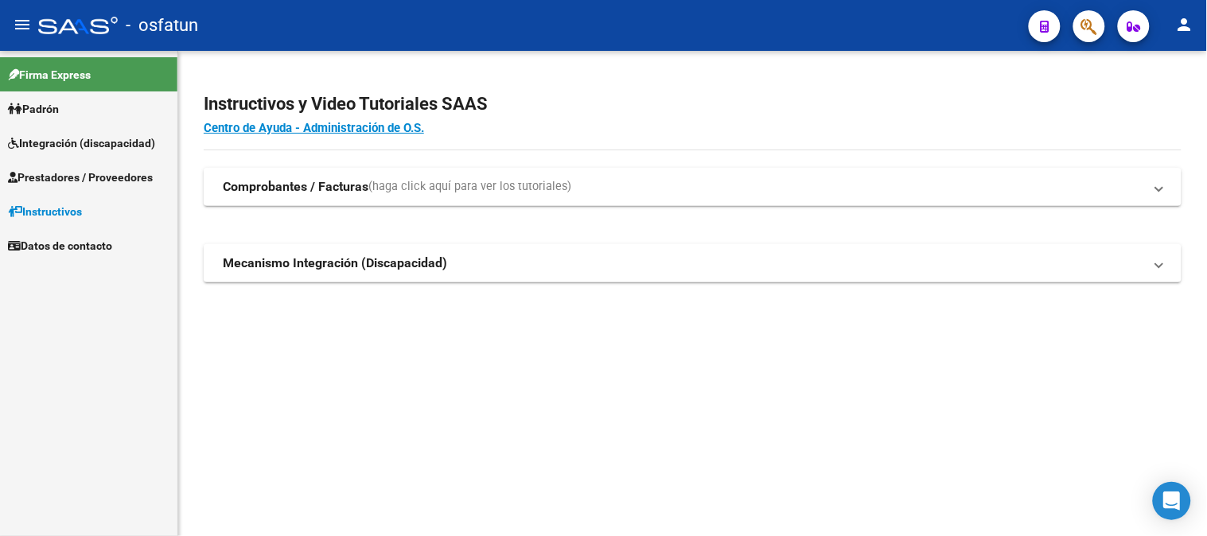
click at [60, 177] on span "Prestadores / Proveedores" at bounding box center [80, 178] width 145 height 18
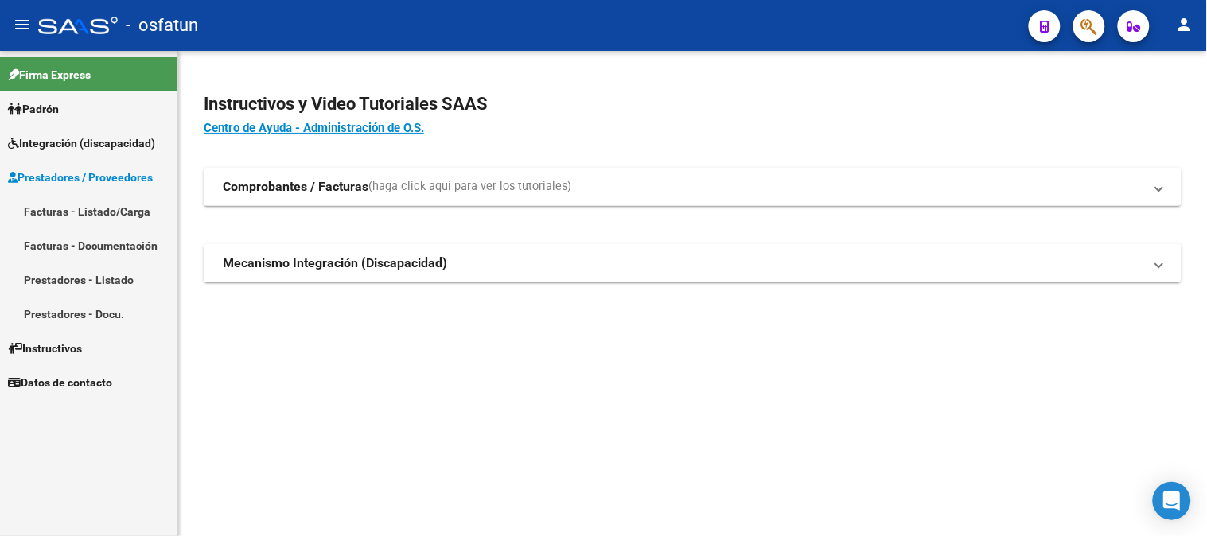
click at [82, 204] on link "Facturas - Listado/Carga" at bounding box center [88, 211] width 177 height 34
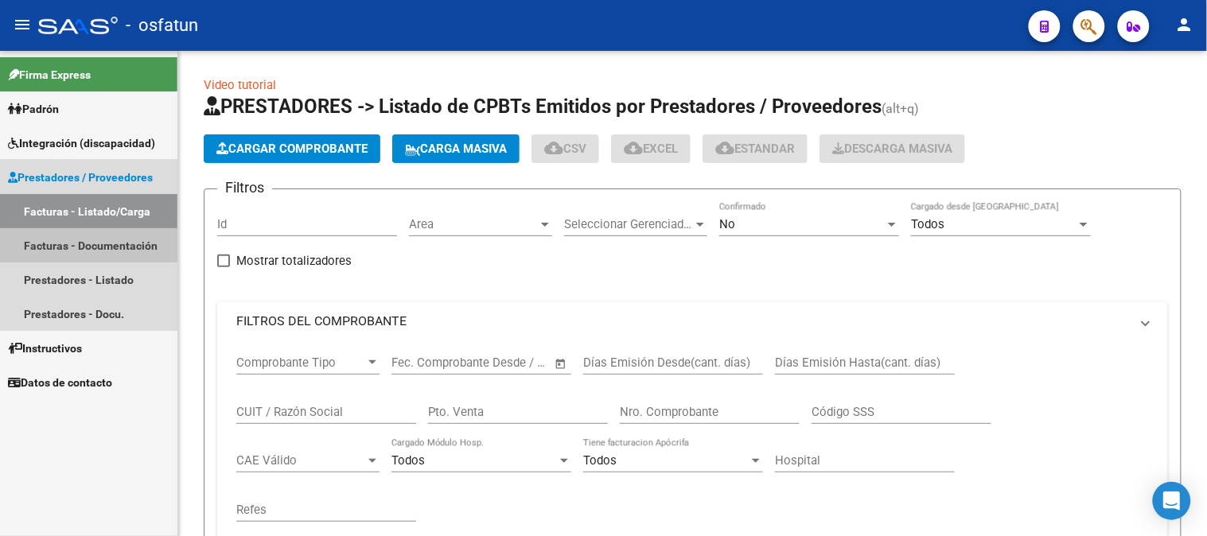
click at [111, 247] on link "Facturas - Documentación" at bounding box center [88, 245] width 177 height 34
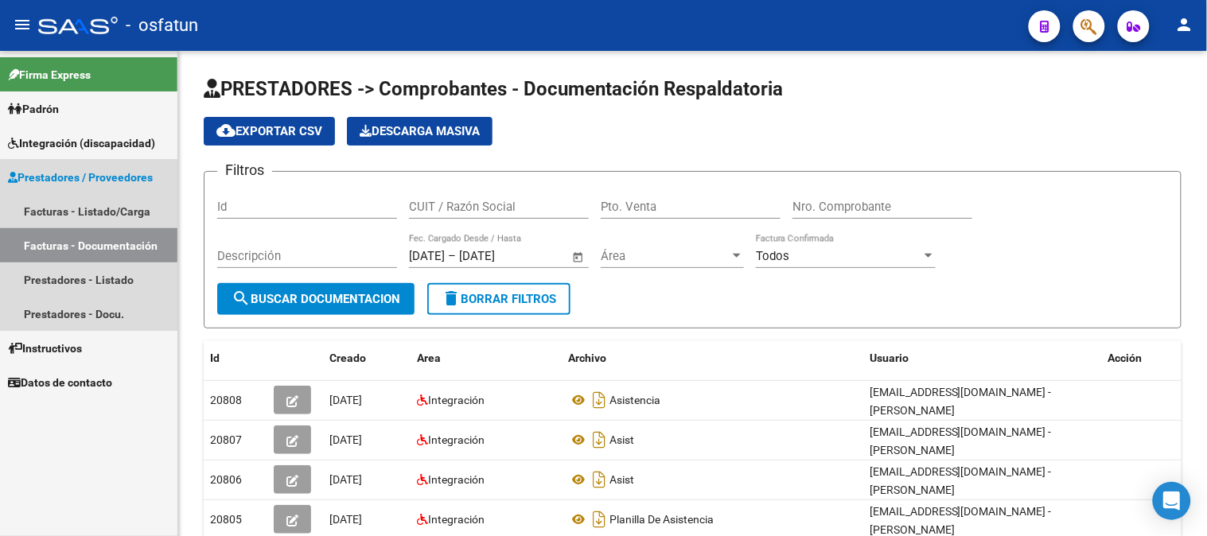
click at [110, 239] on link "Facturas - Documentación" at bounding box center [88, 245] width 177 height 34
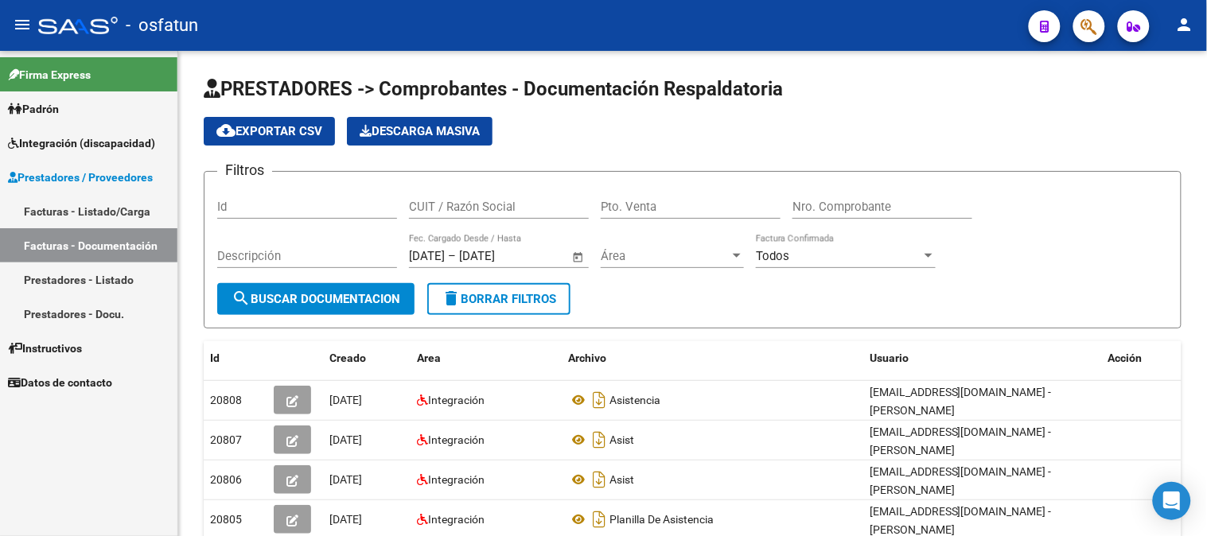
click at [75, 204] on link "Facturas - Listado/Carga" at bounding box center [88, 211] width 177 height 34
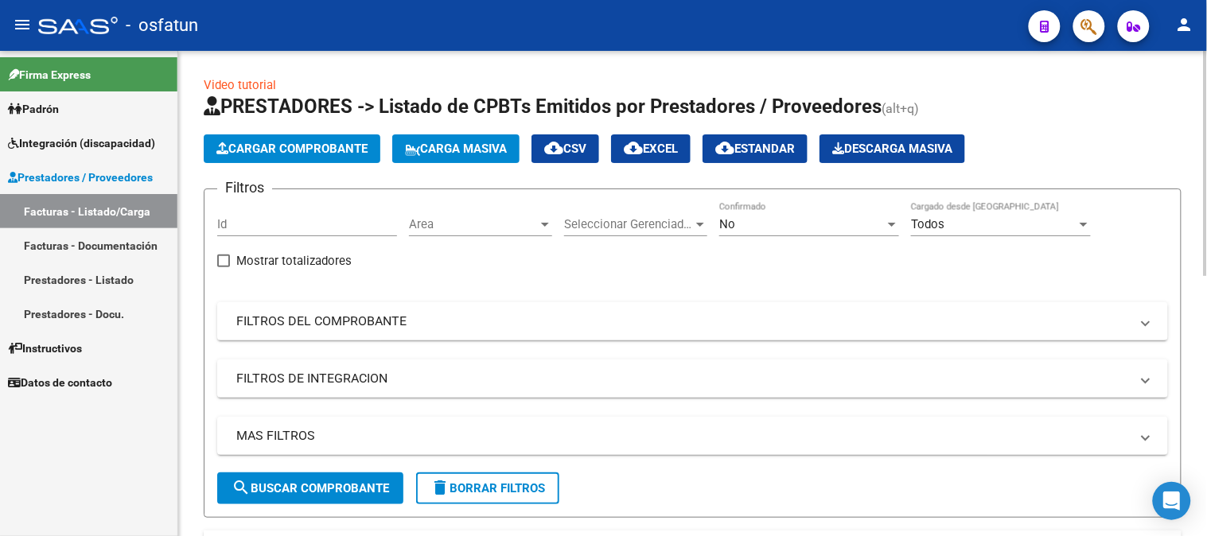
click at [306, 157] on button "Cargar Comprobante" at bounding box center [292, 148] width 177 height 29
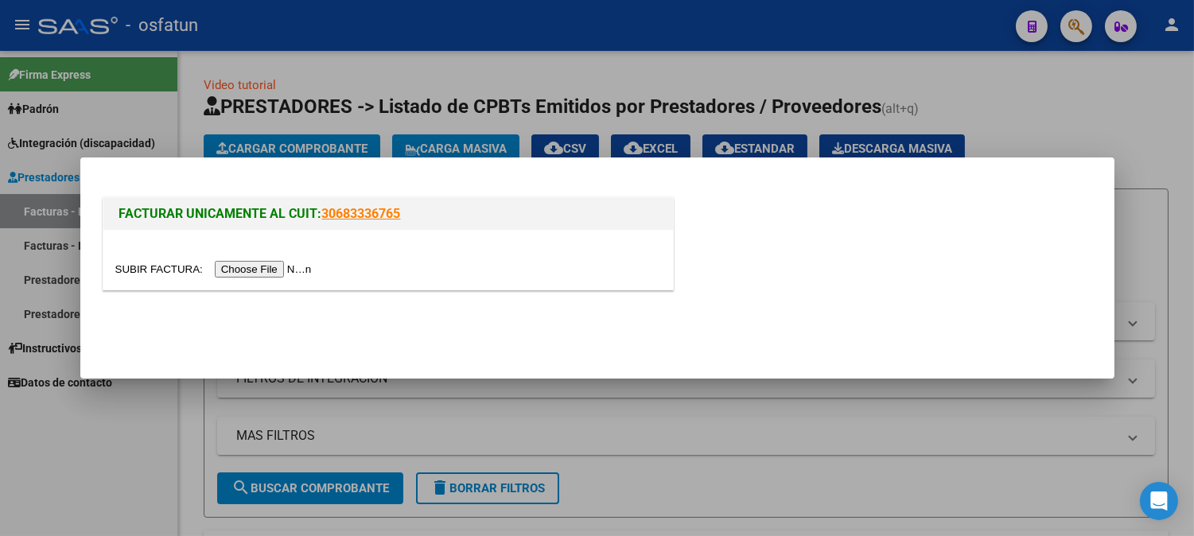
click at [272, 263] on input "file" at bounding box center [215, 269] width 201 height 17
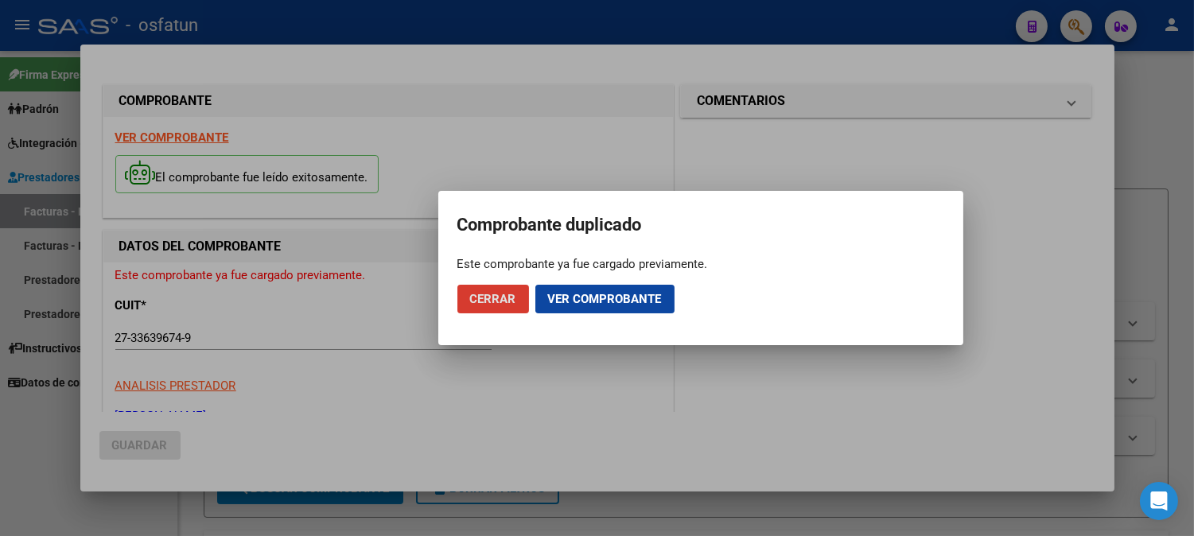
click at [490, 300] on span "Cerrar" at bounding box center [493, 299] width 46 height 14
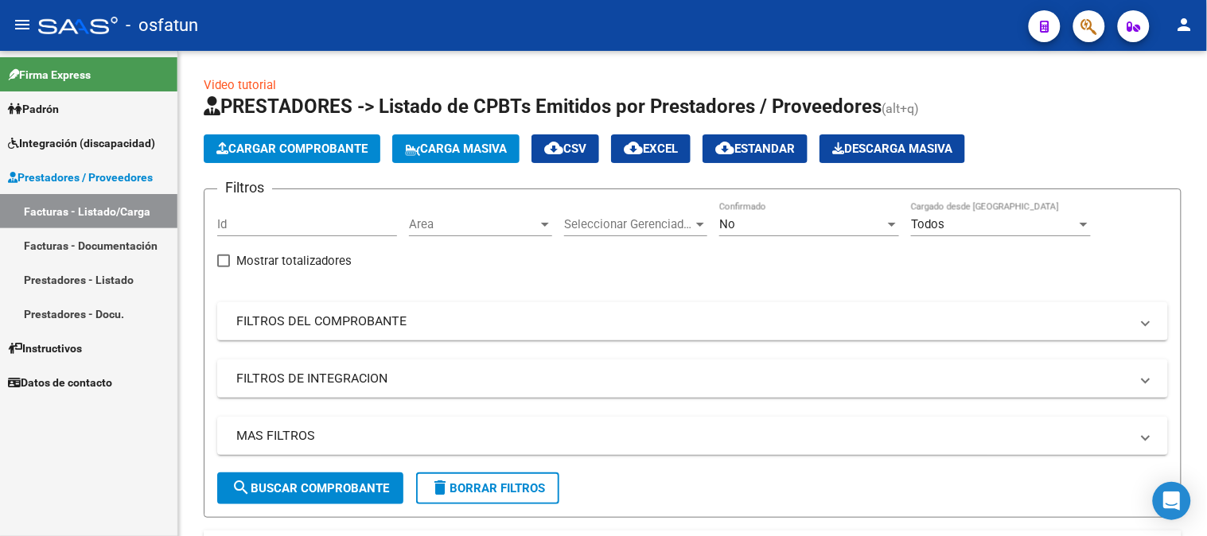
click at [74, 135] on span "Integración (discapacidad)" at bounding box center [81, 143] width 147 height 18
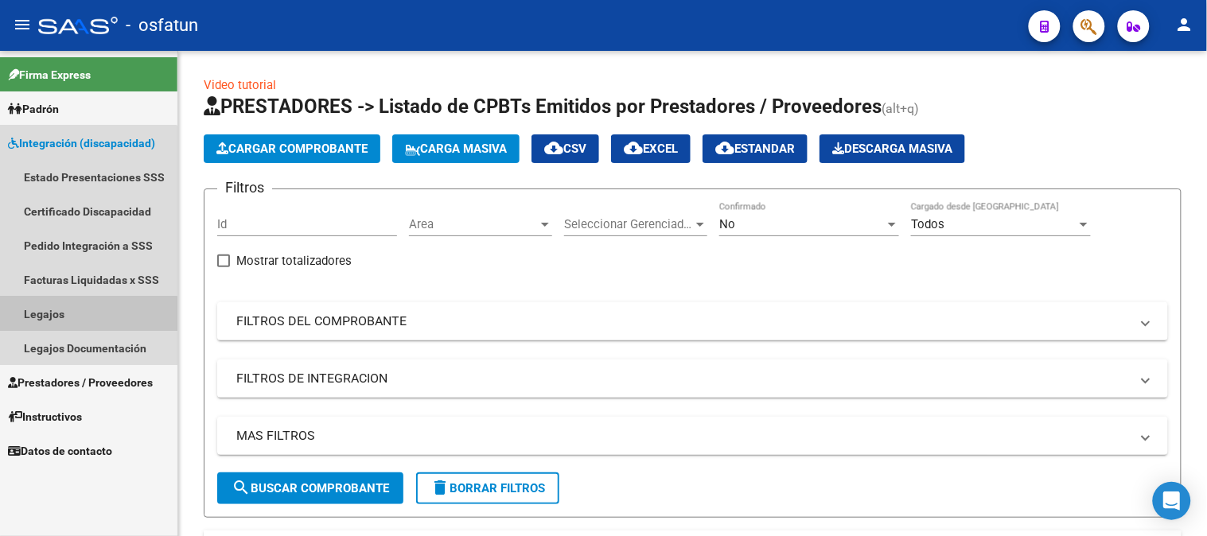
click at [56, 321] on link "Legajos" at bounding box center [88, 314] width 177 height 34
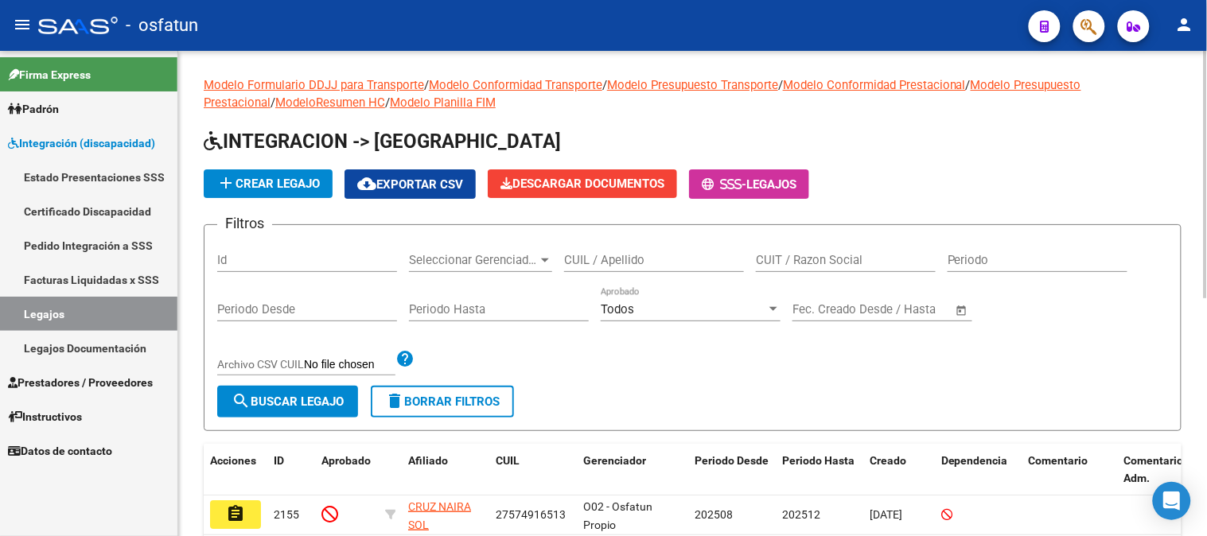
click at [621, 258] on input "CUIL / Apellido" at bounding box center [654, 260] width 180 height 14
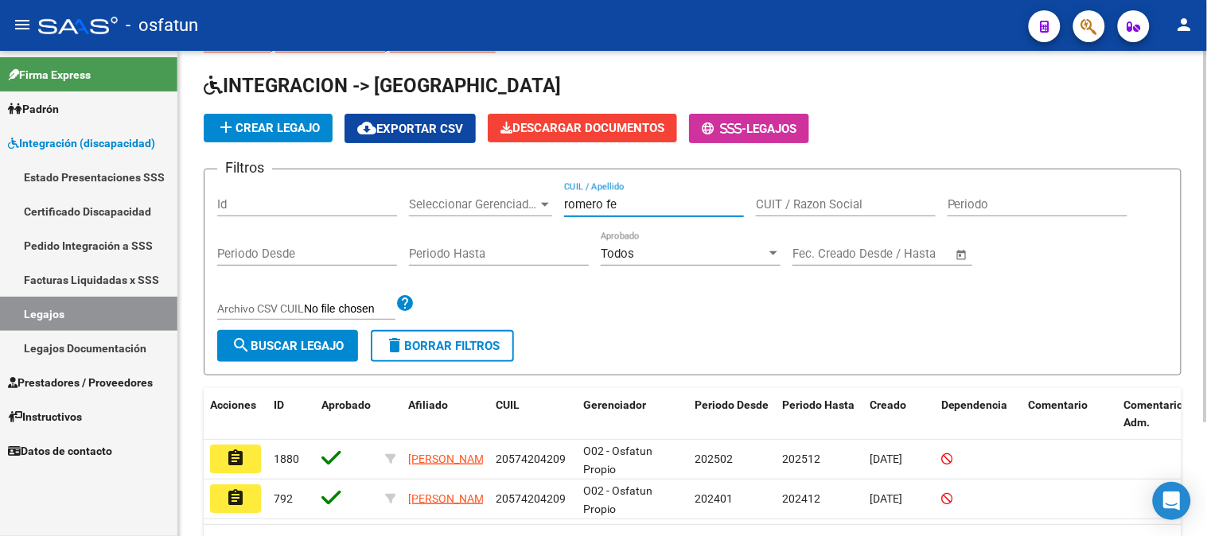
scroll to position [148, 0]
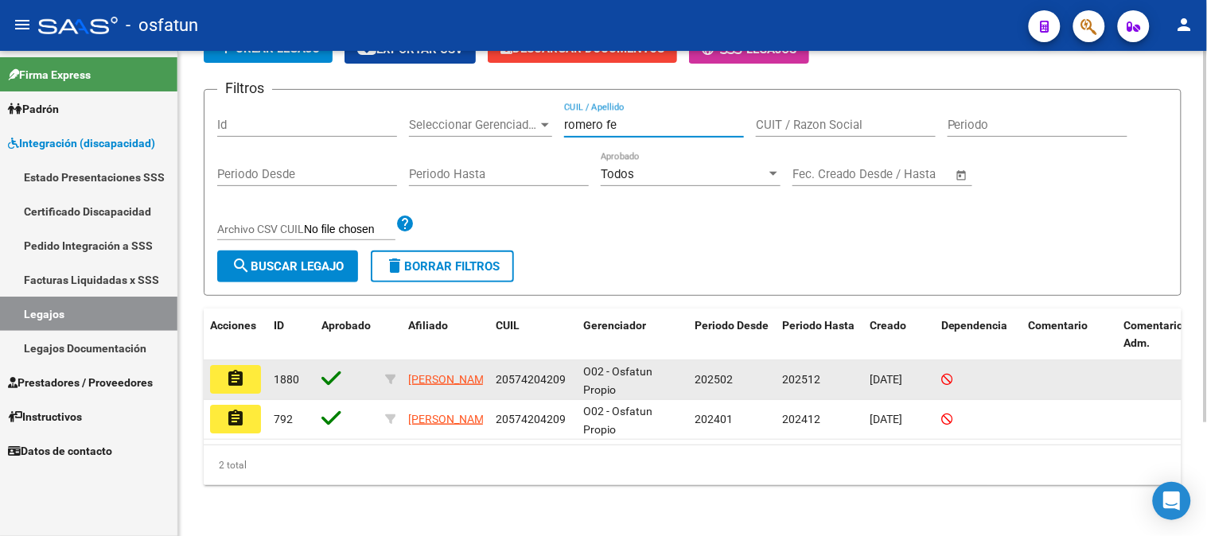
type input "romero fe"
click at [249, 370] on button "assignment" at bounding box center [235, 379] width 51 height 29
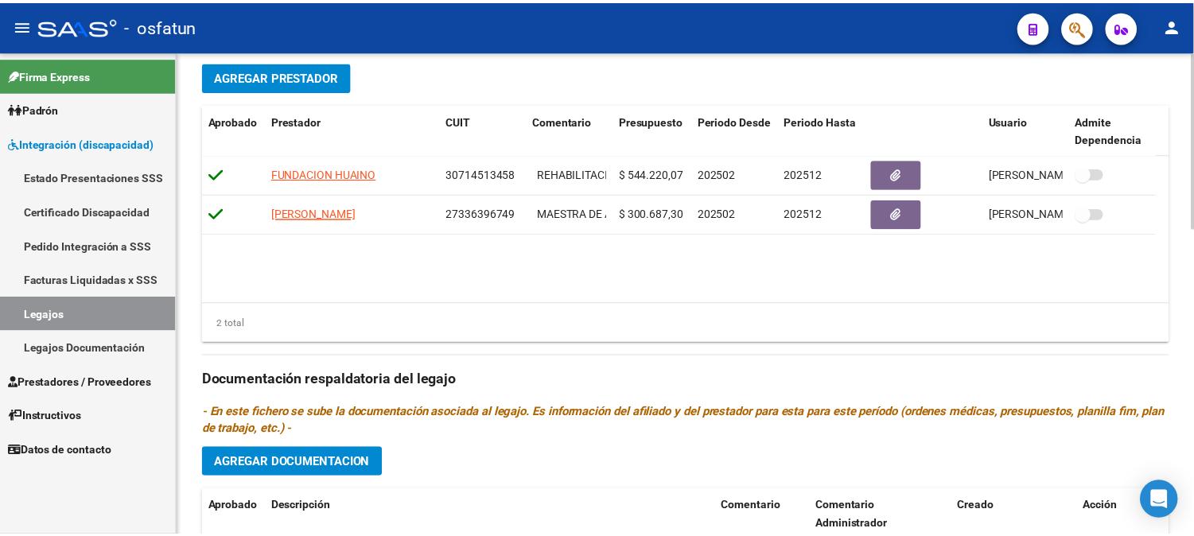
scroll to position [574, 0]
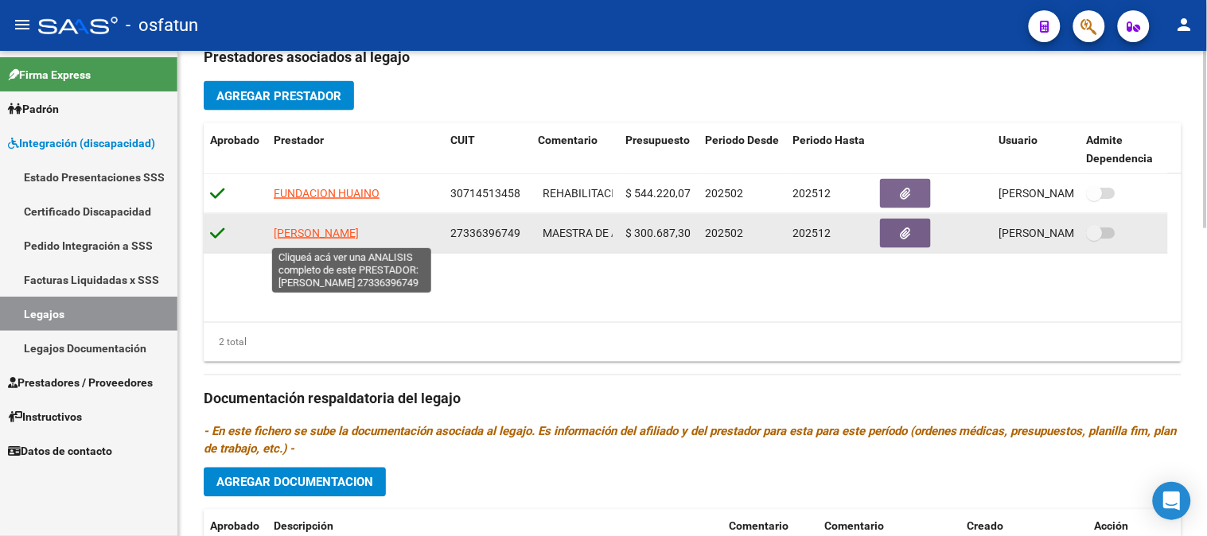
click at [319, 234] on span "[PERSON_NAME]" at bounding box center [316, 233] width 85 height 13
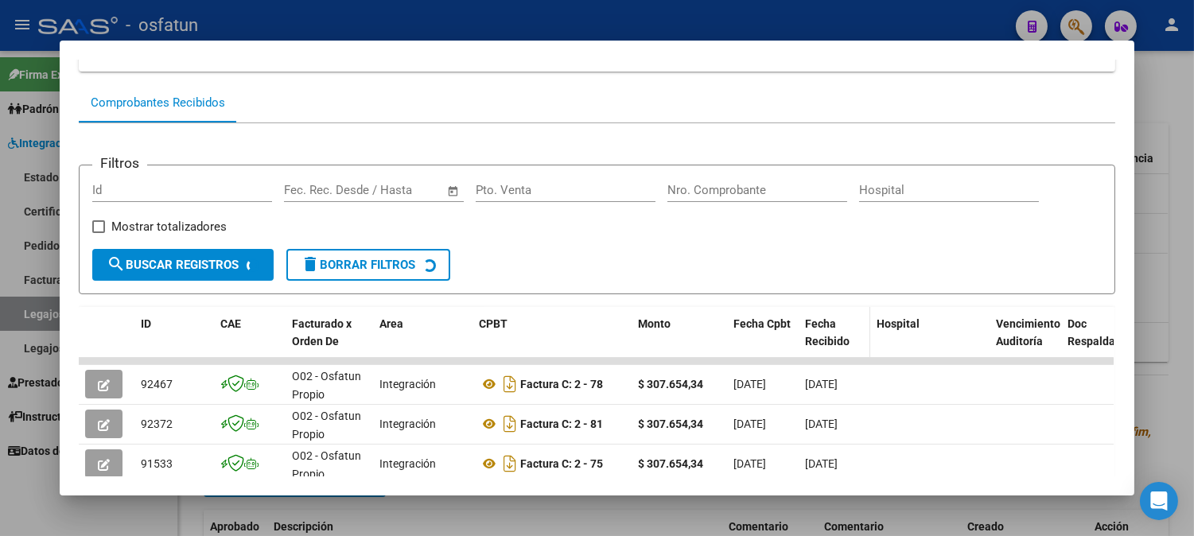
scroll to position [263, 0]
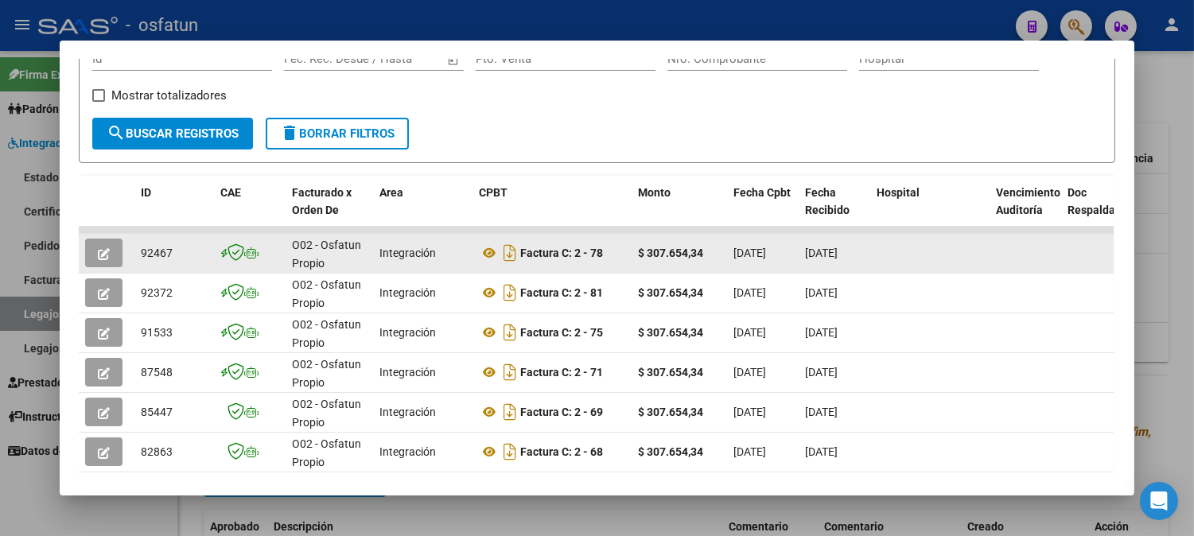
click at [99, 251] on icon "button" at bounding box center [104, 254] width 12 height 12
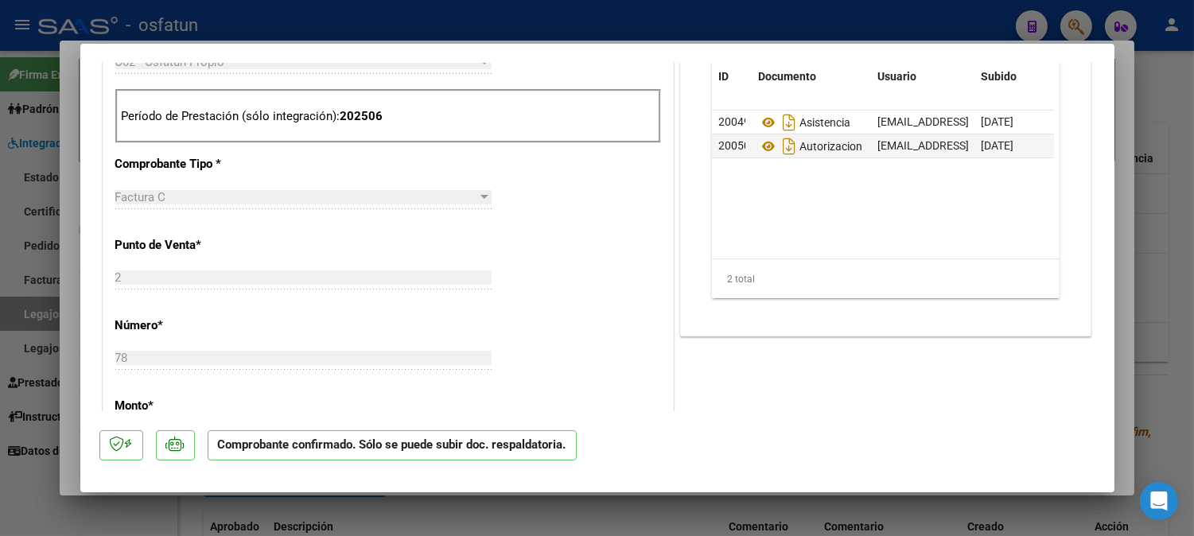
scroll to position [367, 0]
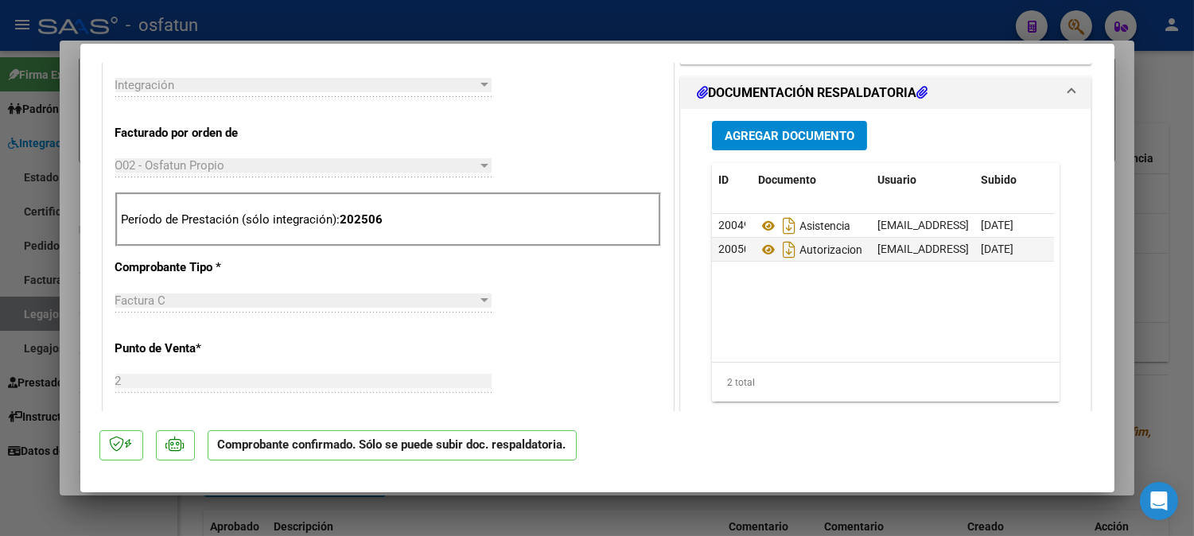
click at [824, 18] on strong "MAESTRA DE APOYO" at bounding box center [845, 11] width 115 height 14
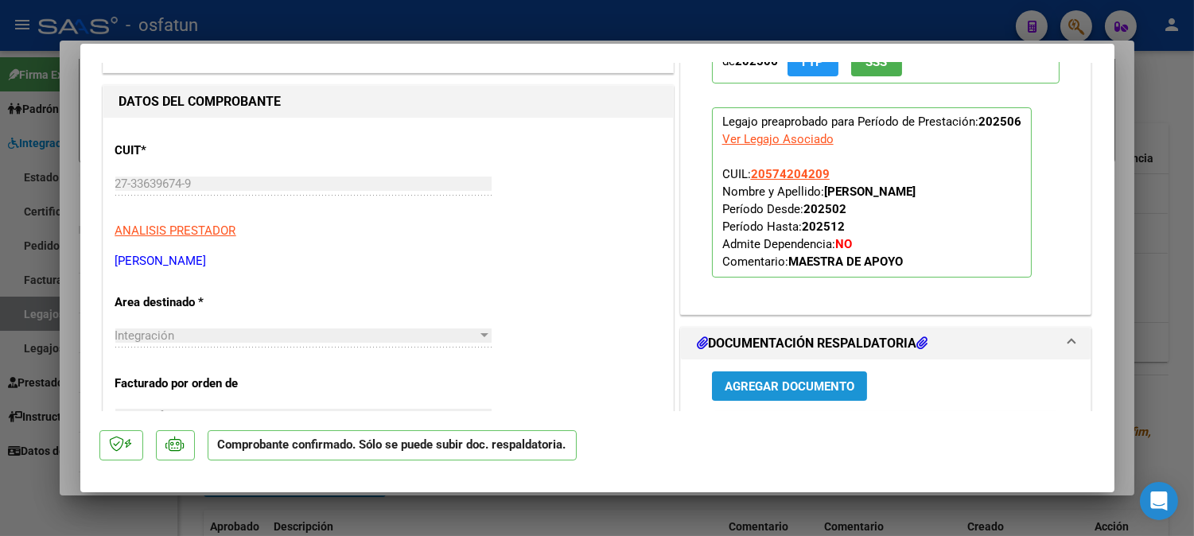
click at [776, 387] on span "Agregar Documento" at bounding box center [790, 386] width 130 height 14
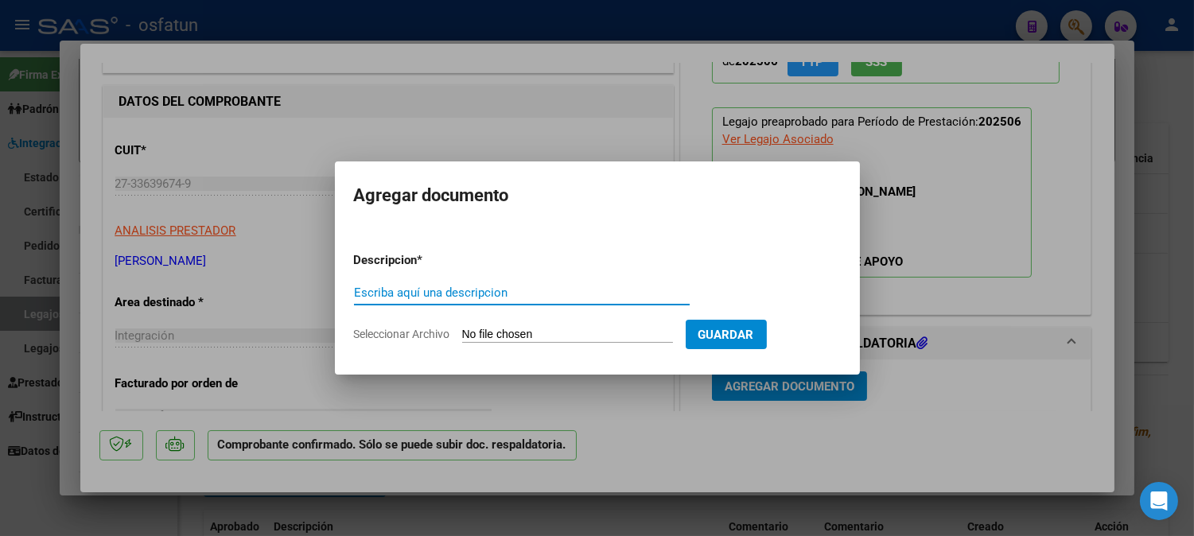
click at [467, 290] on input "Escriba aquí una descripcion" at bounding box center [522, 293] width 336 height 14
type input "INFORME SEMESTRAL MAESTRA 06-2025"
click at [592, 338] on input "Seleccionar Archivo" at bounding box center [567, 335] width 211 height 15
type input "C:\fakepath\INFORME SEMESTRAL MAESTRA 06-2025.pdf.docx"
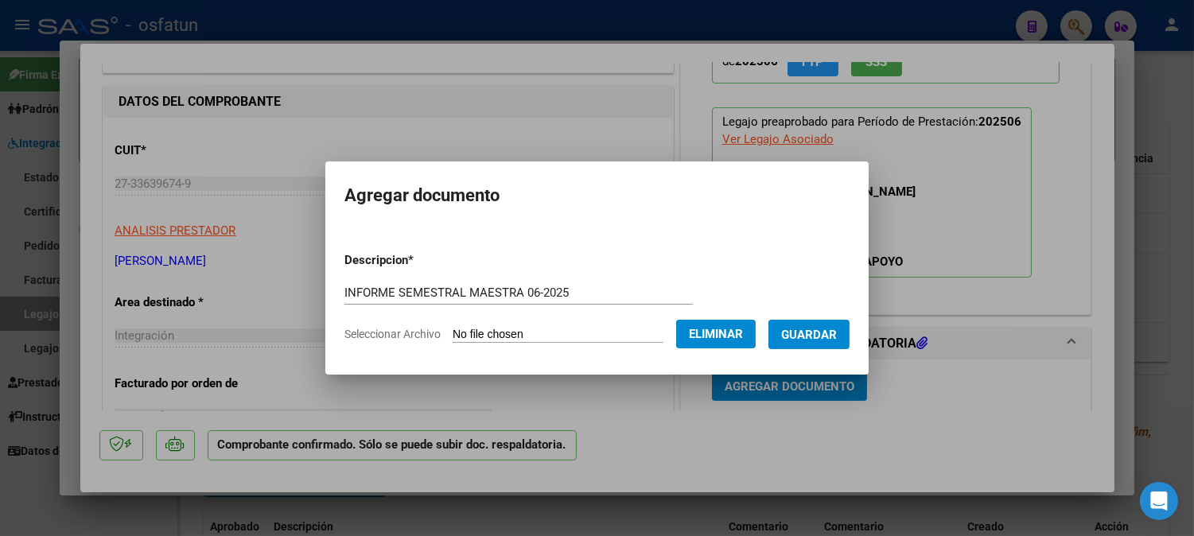
click at [823, 338] on span "Guardar" at bounding box center [809, 335] width 56 height 14
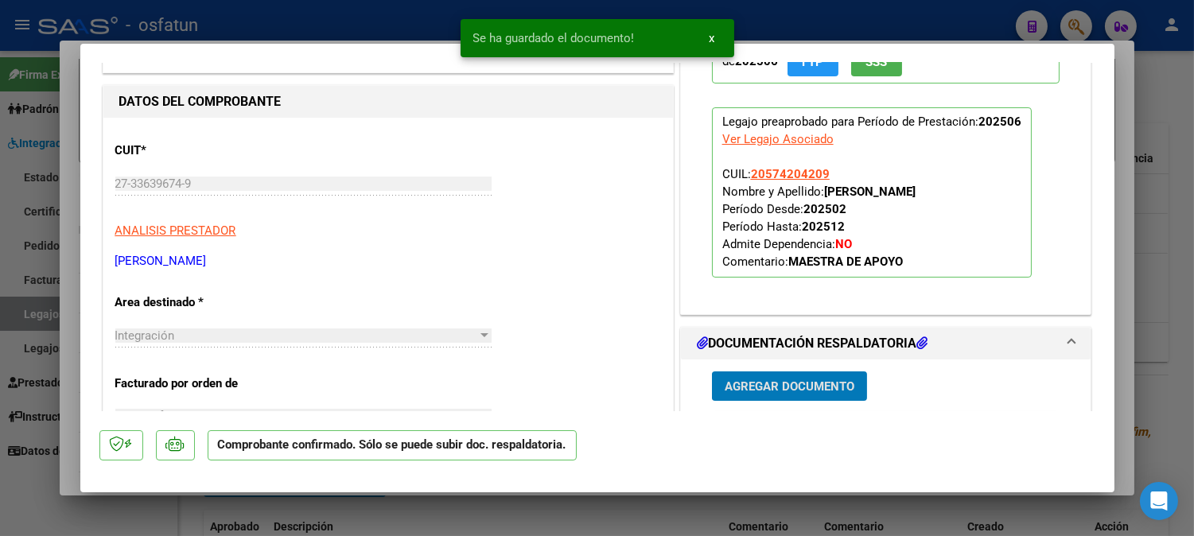
click at [1096, 210] on mat-dialog-content "COMPROBANTE VER COMPROBANTE ESTADO: El comprobante fue aceptado por la obra soc…" at bounding box center [597, 237] width 1034 height 348
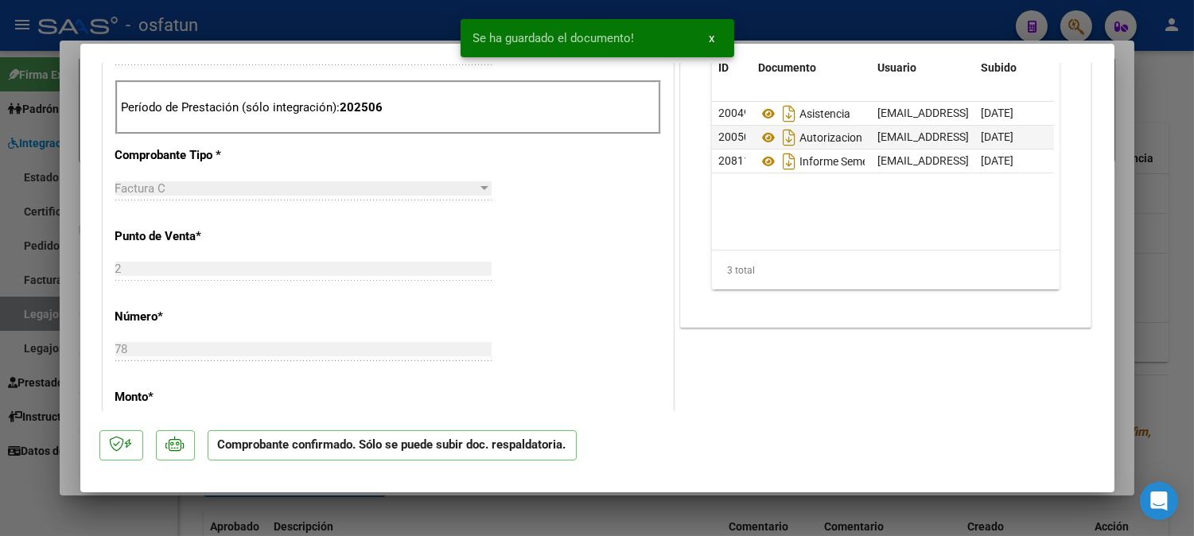
scroll to position [382, 0]
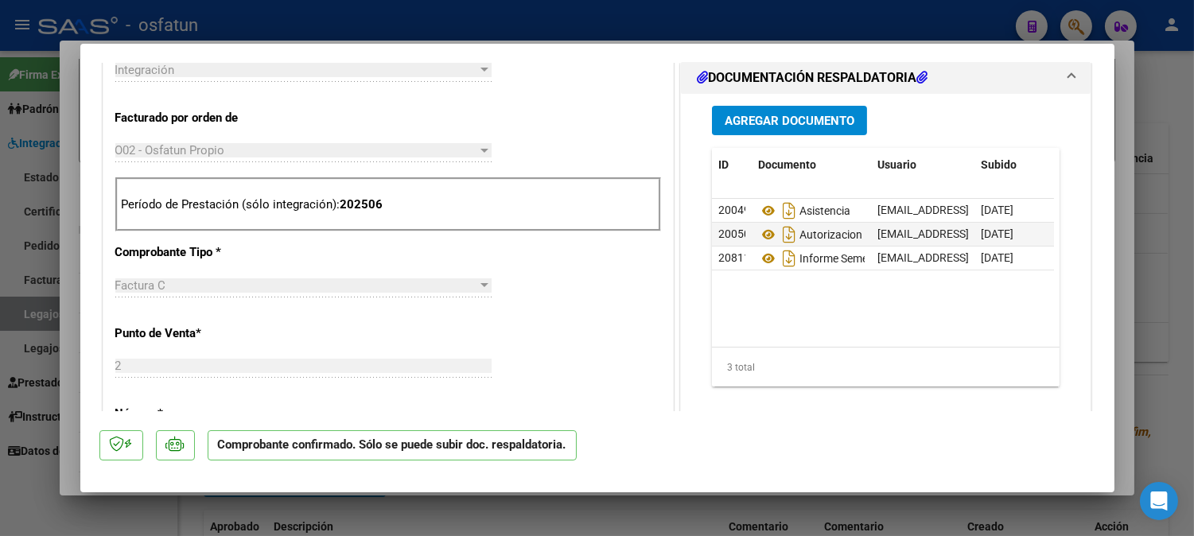
click at [1176, 104] on div at bounding box center [597, 268] width 1194 height 536
type input "$ 0,00"
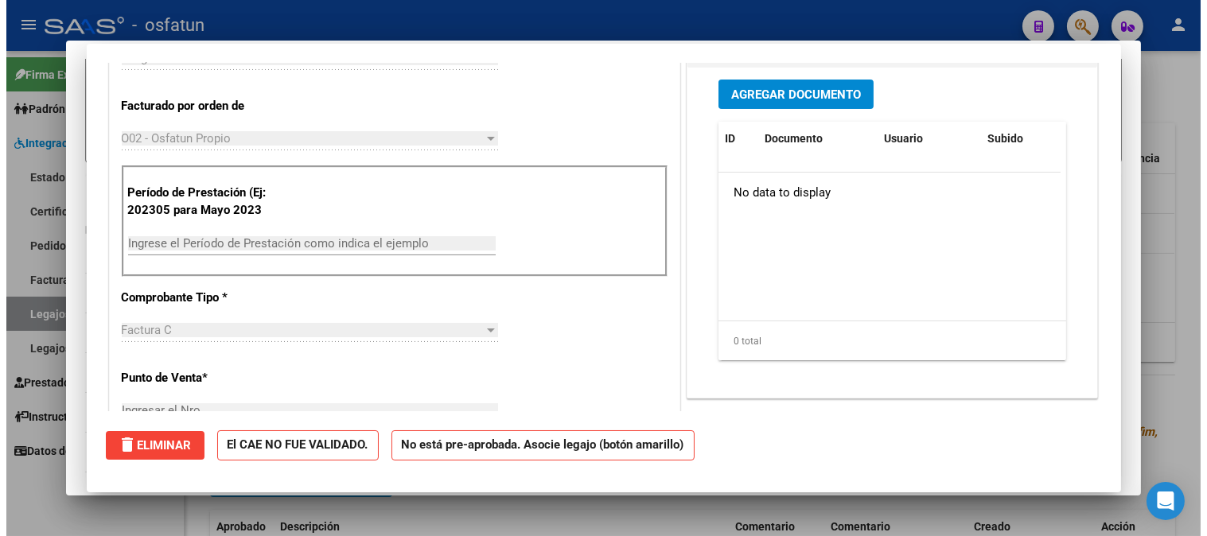
scroll to position [0, 0]
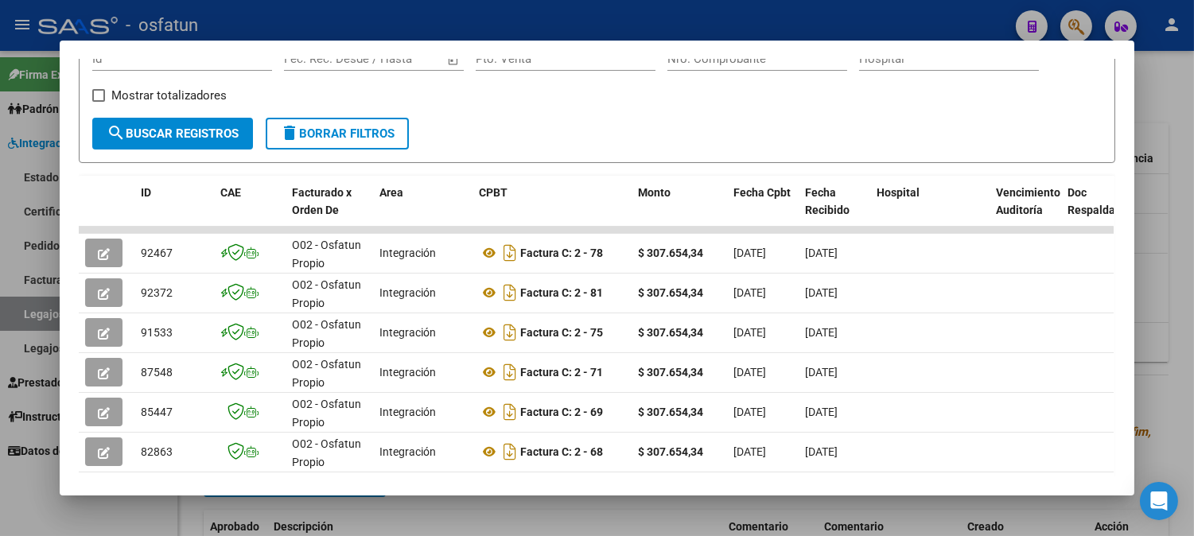
click at [1166, 154] on div at bounding box center [597, 268] width 1194 height 536
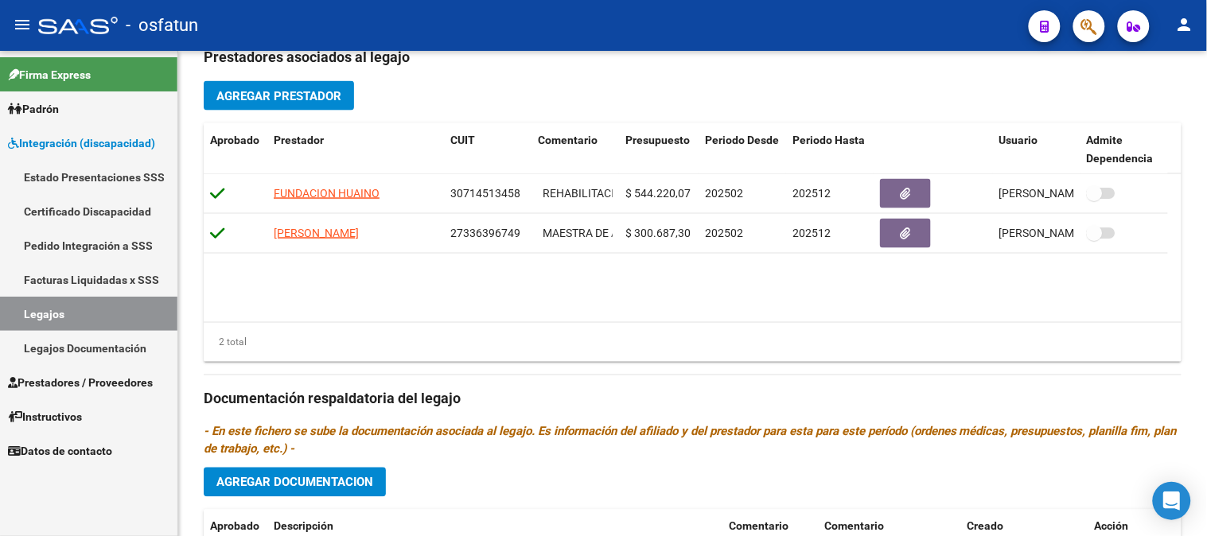
click at [72, 260] on link "Pedido Integración a SSS" at bounding box center [88, 245] width 177 height 34
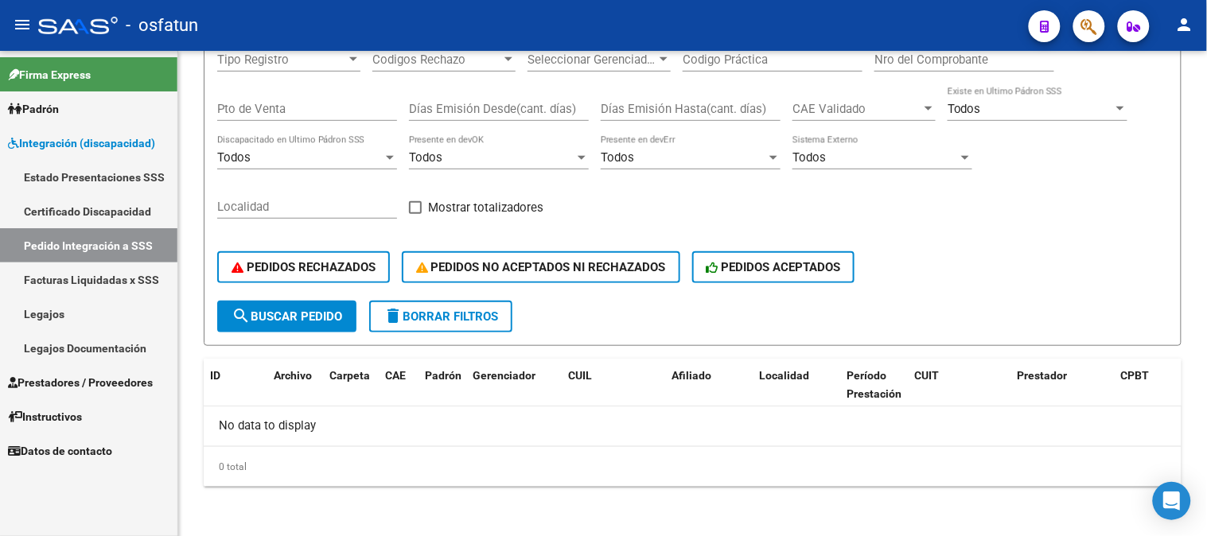
click at [72, 282] on link "Facturas Liquidadas x SSS" at bounding box center [88, 280] width 177 height 34
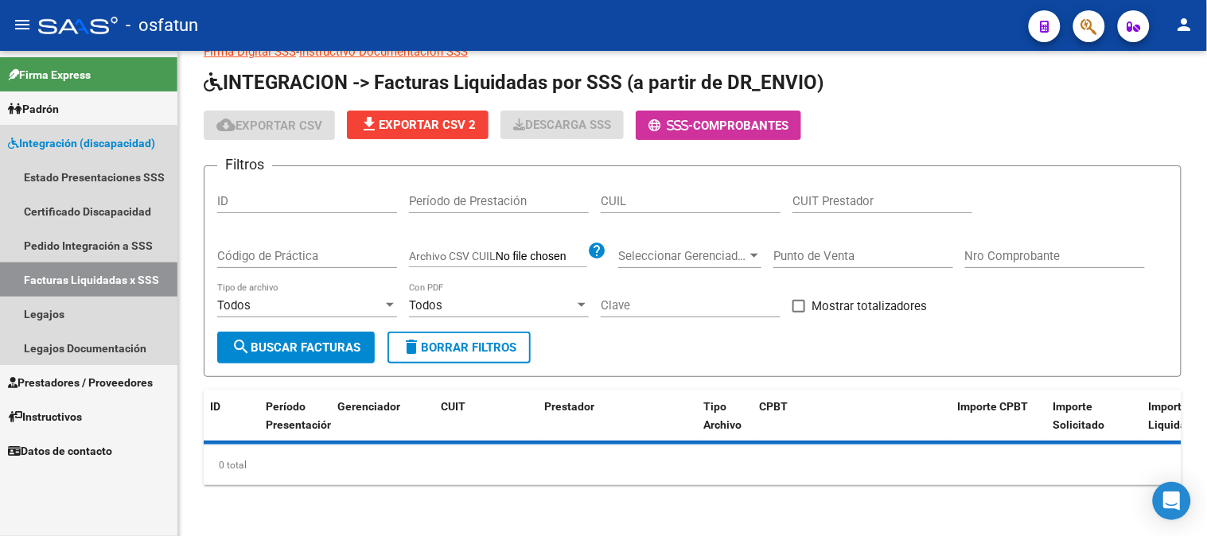
scroll to position [33, 0]
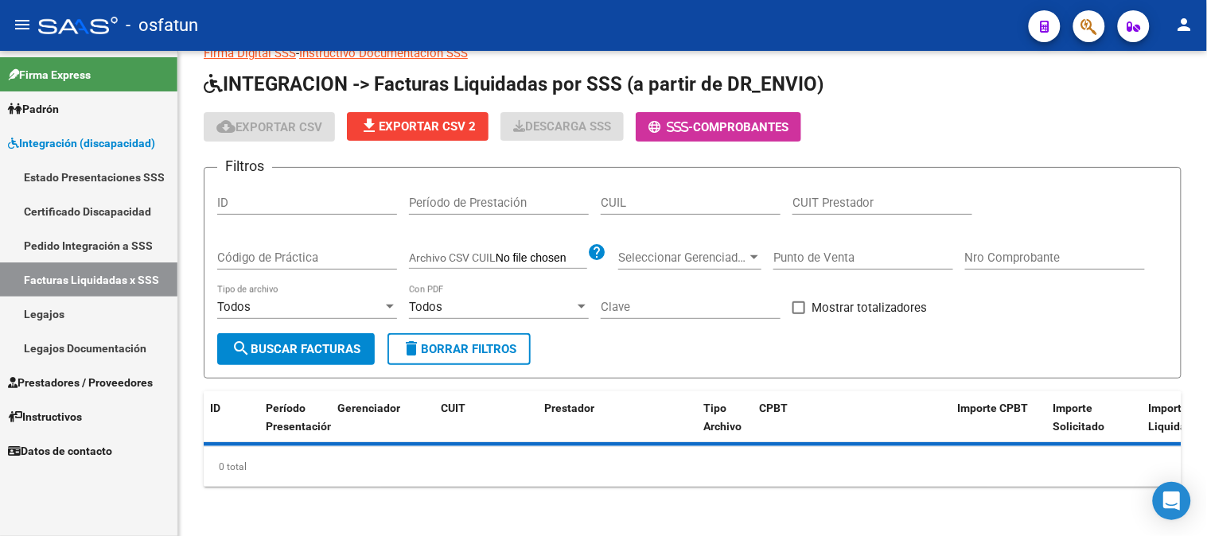
click at [109, 235] on link "Pedido Integración a SSS" at bounding box center [88, 245] width 177 height 34
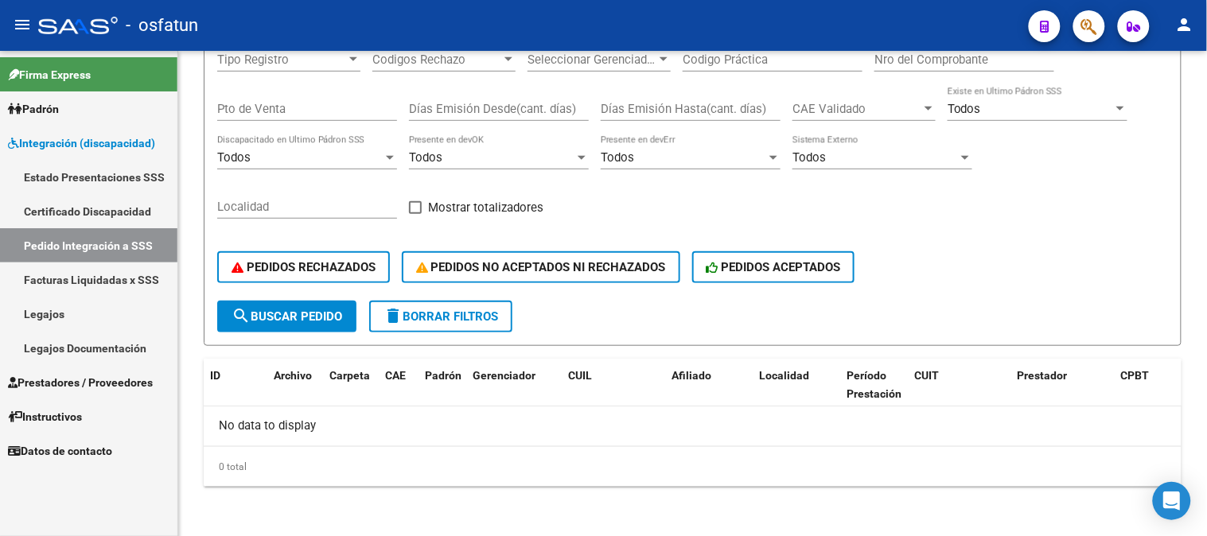
scroll to position [208, 0]
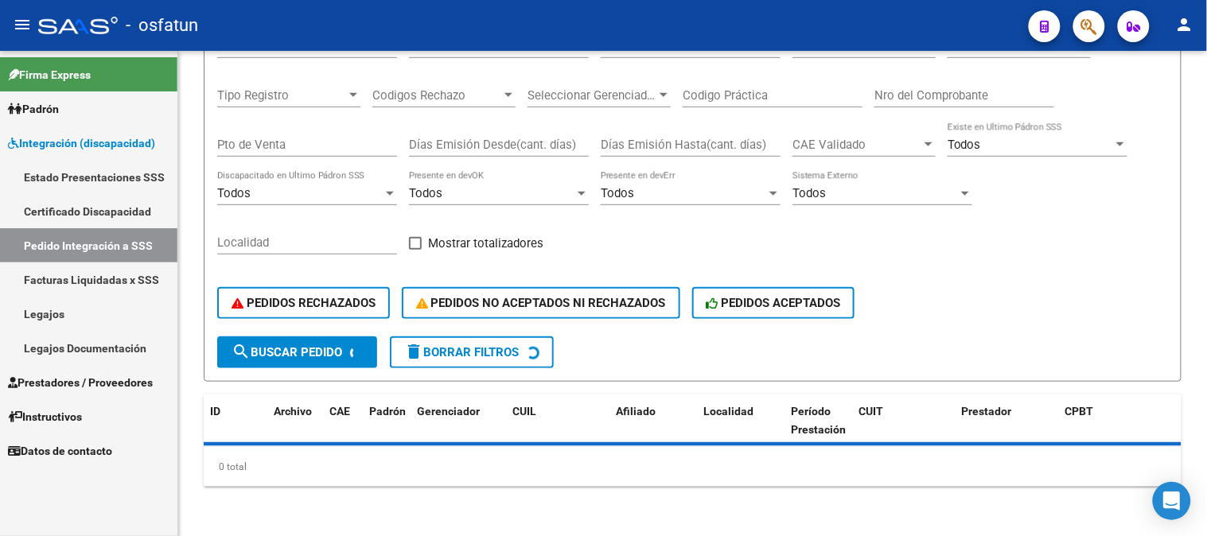
click at [77, 135] on span "Integración (discapacidad)" at bounding box center [81, 143] width 147 height 18
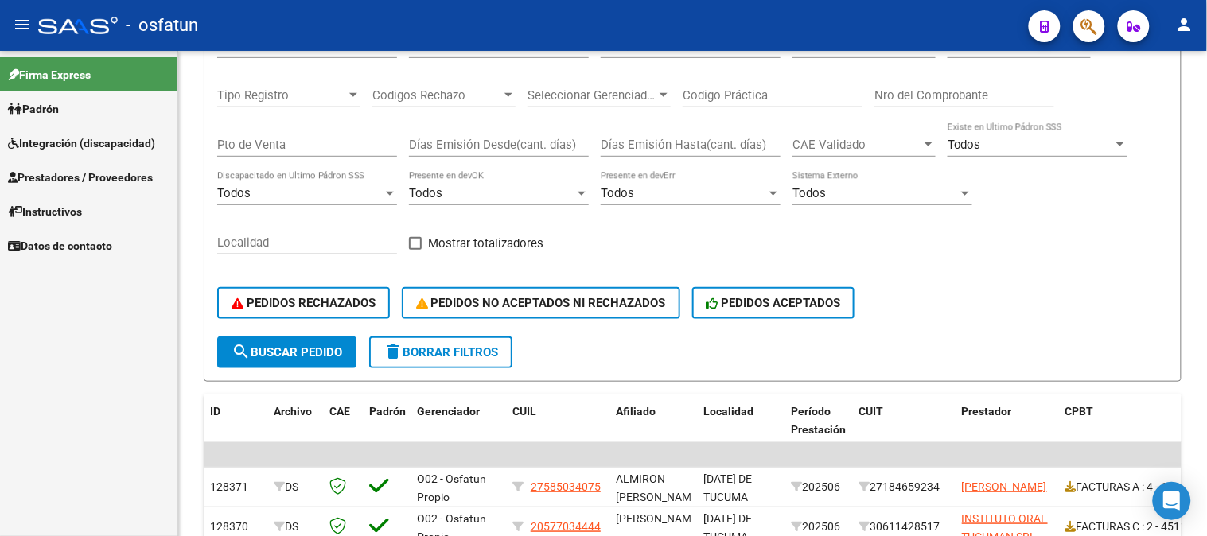
scroll to position [574, 0]
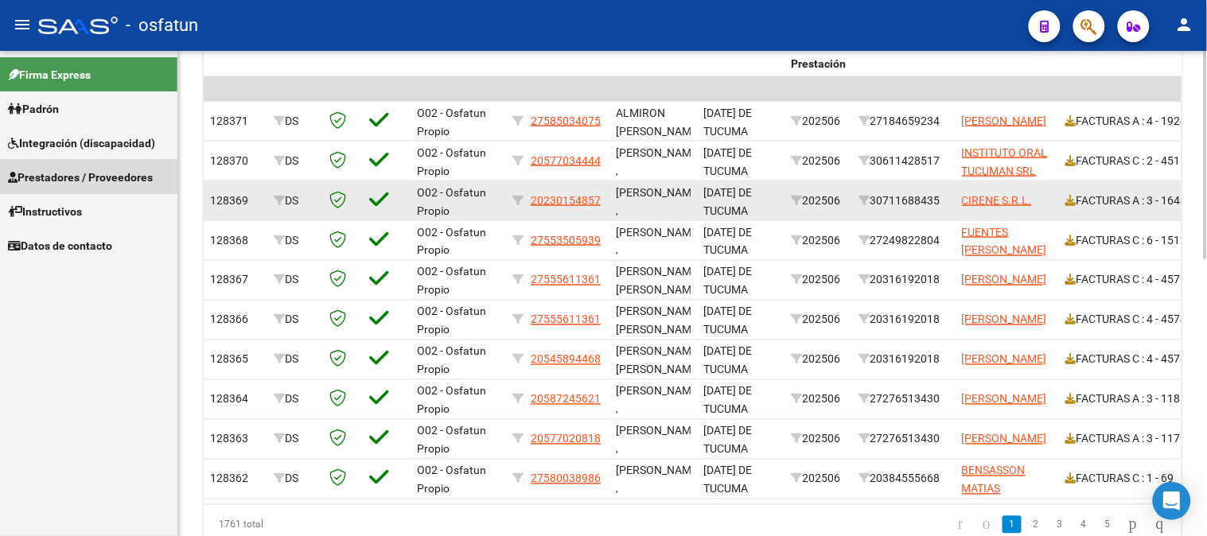
drag, startPoint x: 52, startPoint y: 179, endPoint x: 301, endPoint y: 196, distance: 249.6
click at [52, 178] on span "Prestadores / Proveedores" at bounding box center [80, 178] width 145 height 18
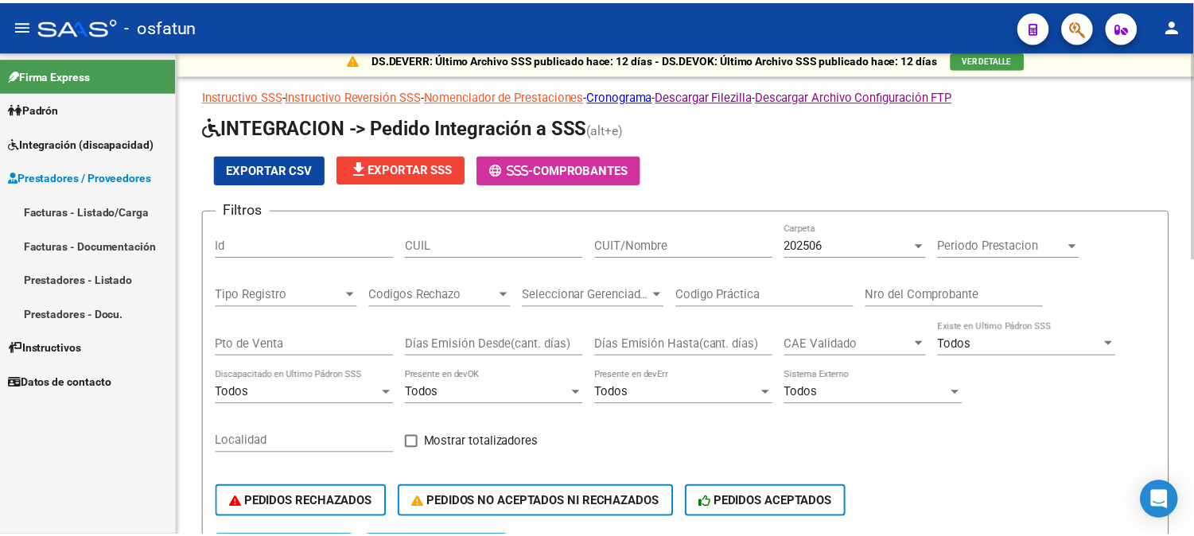
scroll to position [0, 0]
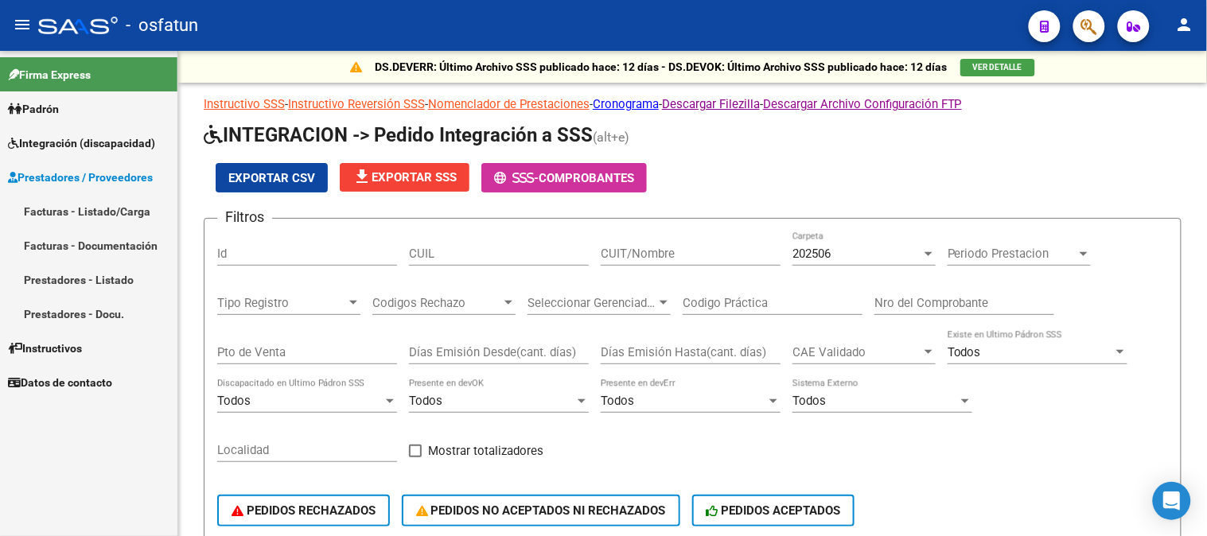
click at [84, 288] on link "Prestadores - Listado" at bounding box center [88, 280] width 177 height 34
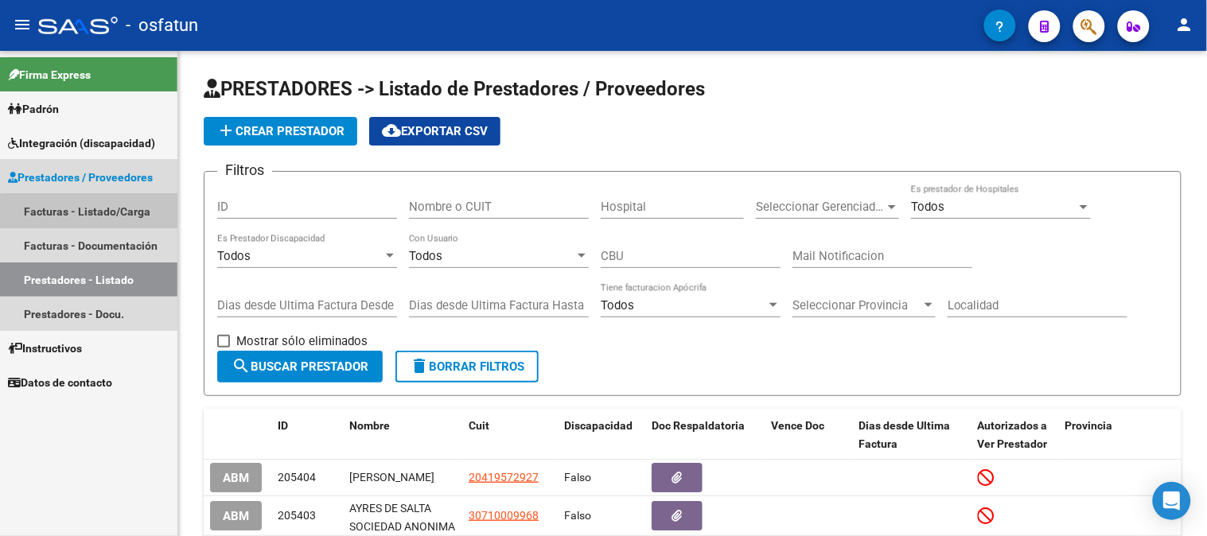
click at [129, 220] on link "Facturas - Listado/Carga" at bounding box center [88, 211] width 177 height 34
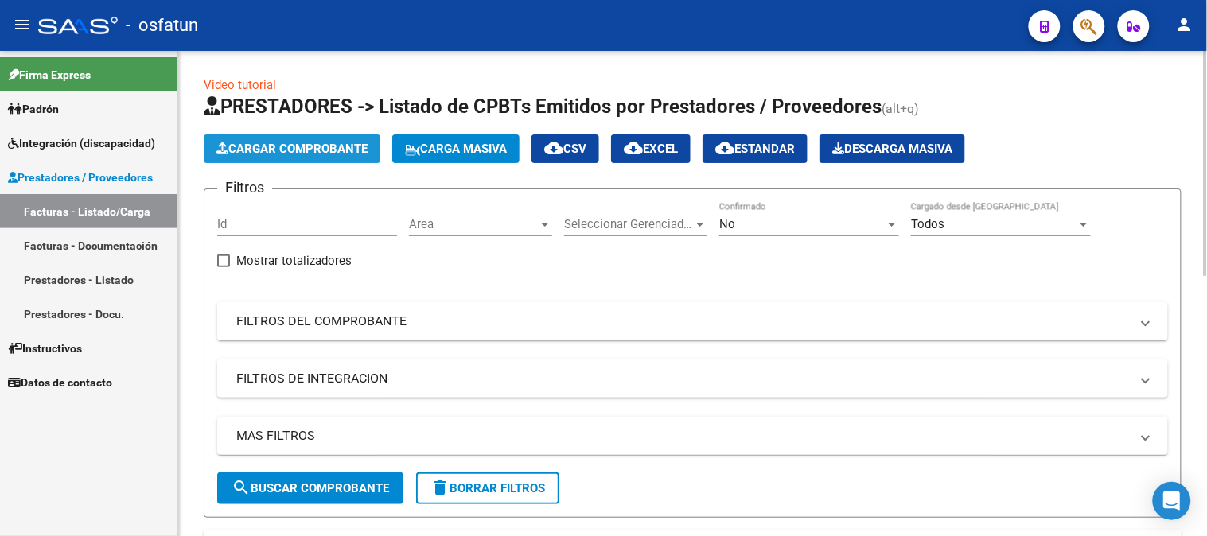
click at [320, 142] on span "Cargar Comprobante" at bounding box center [291, 149] width 151 height 14
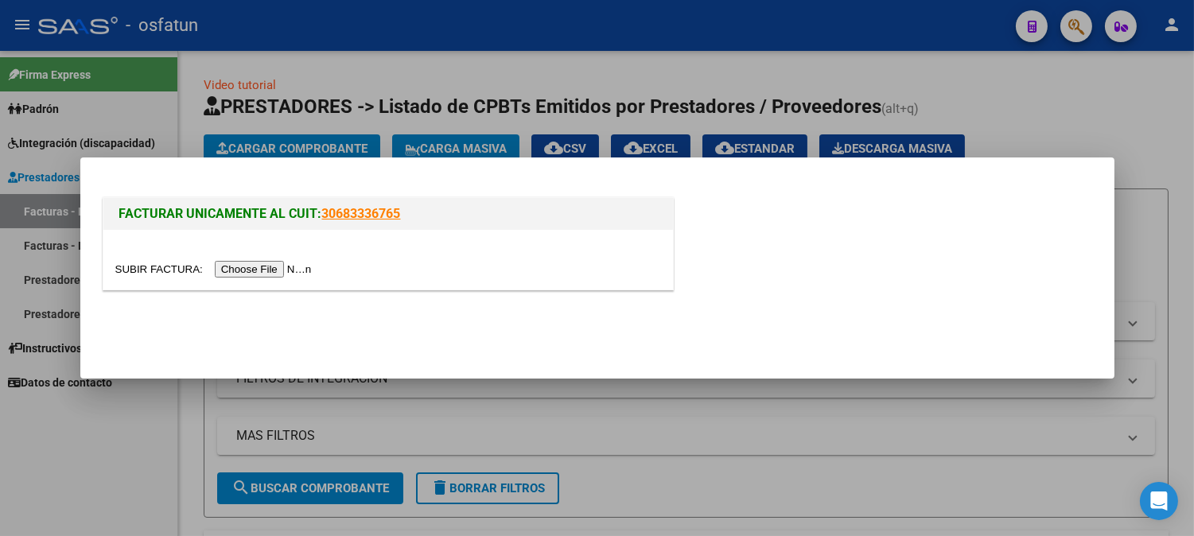
click at [289, 266] on input "file" at bounding box center [215, 269] width 201 height 17
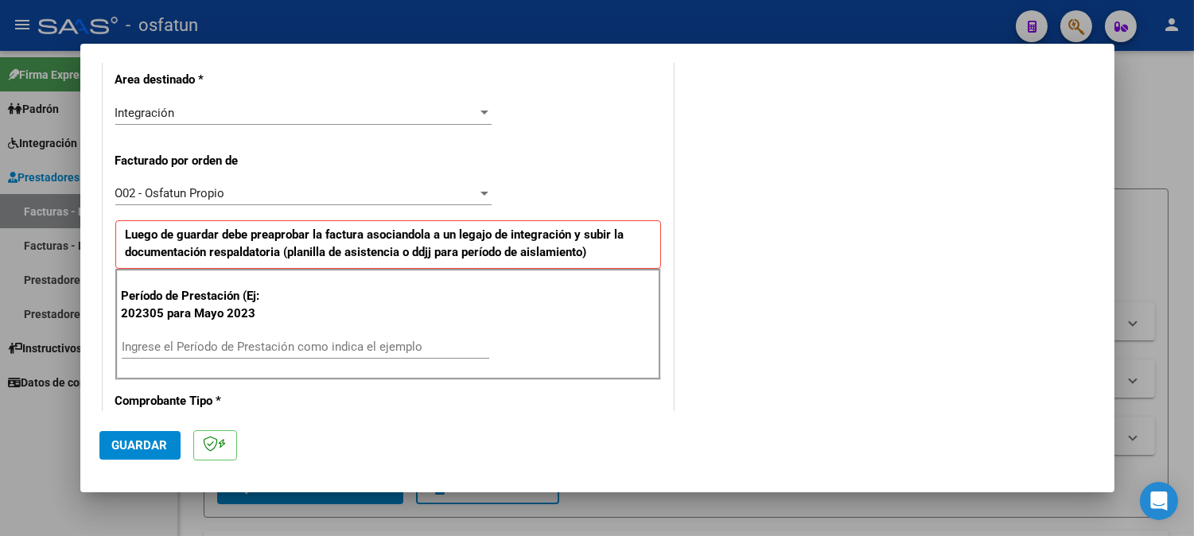
scroll to position [442, 0]
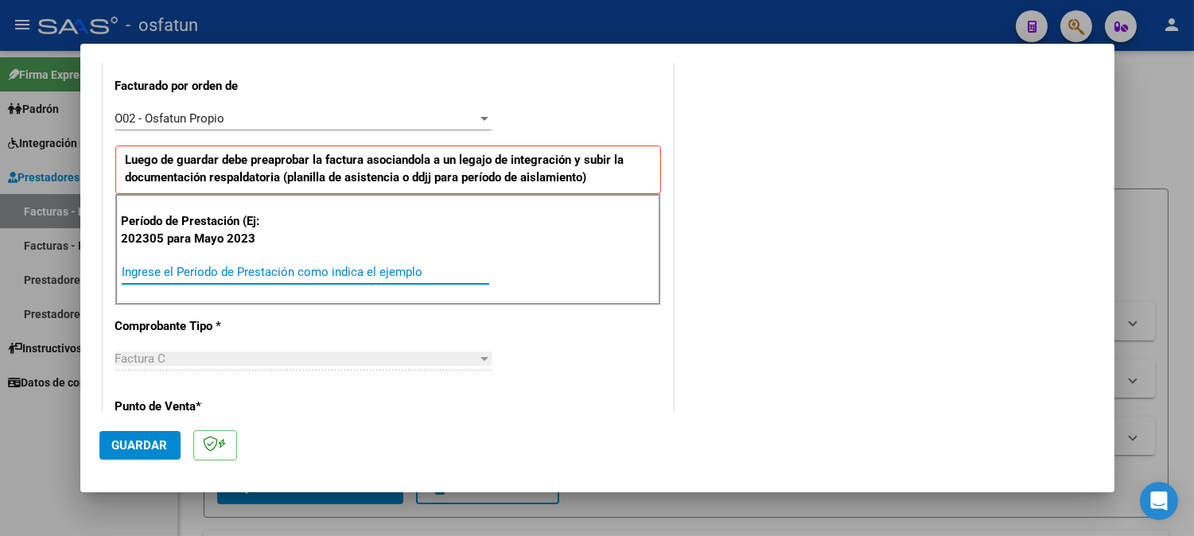
click at [294, 274] on input "Ingrese el Período de Prestación como indica el ejemplo" at bounding box center [306, 272] width 368 height 14
type input "202507"
click at [167, 441] on button "Guardar" at bounding box center [139, 445] width 81 height 29
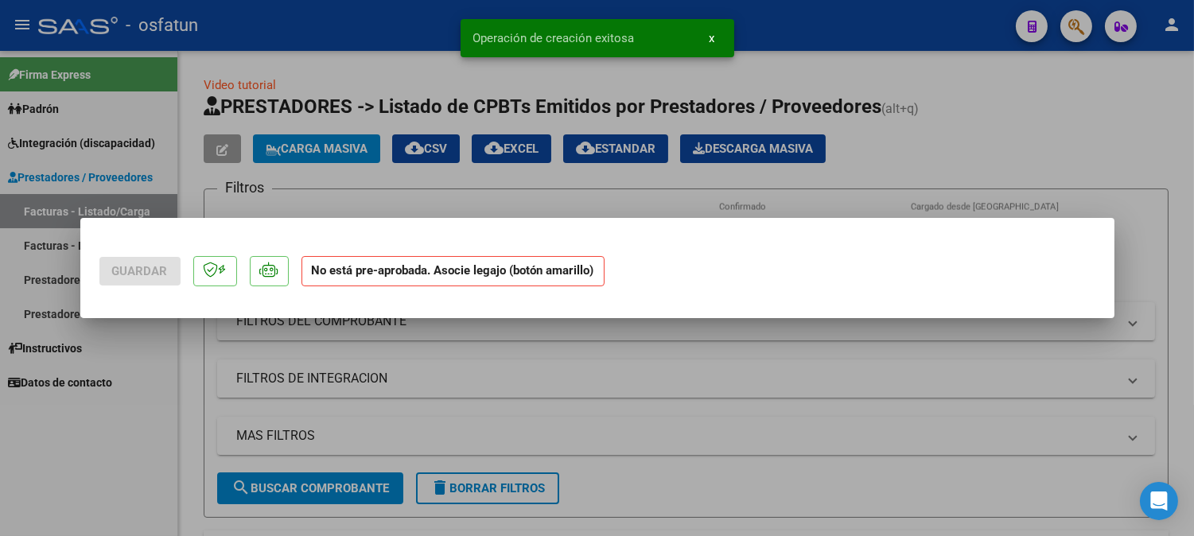
scroll to position [0, 0]
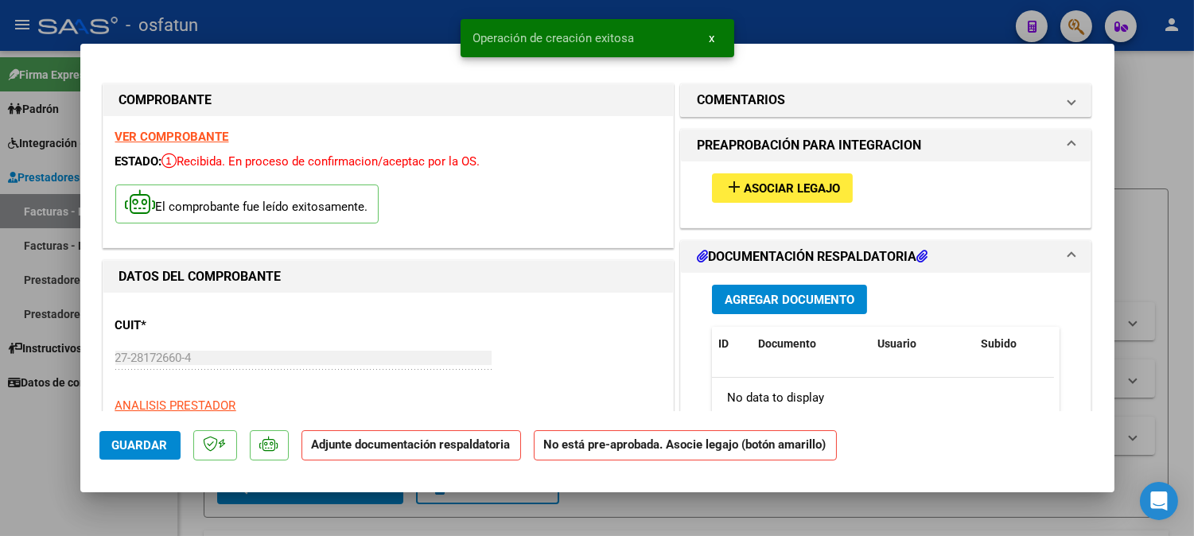
click at [798, 181] on span "Asociar Legajo" at bounding box center [792, 188] width 96 height 14
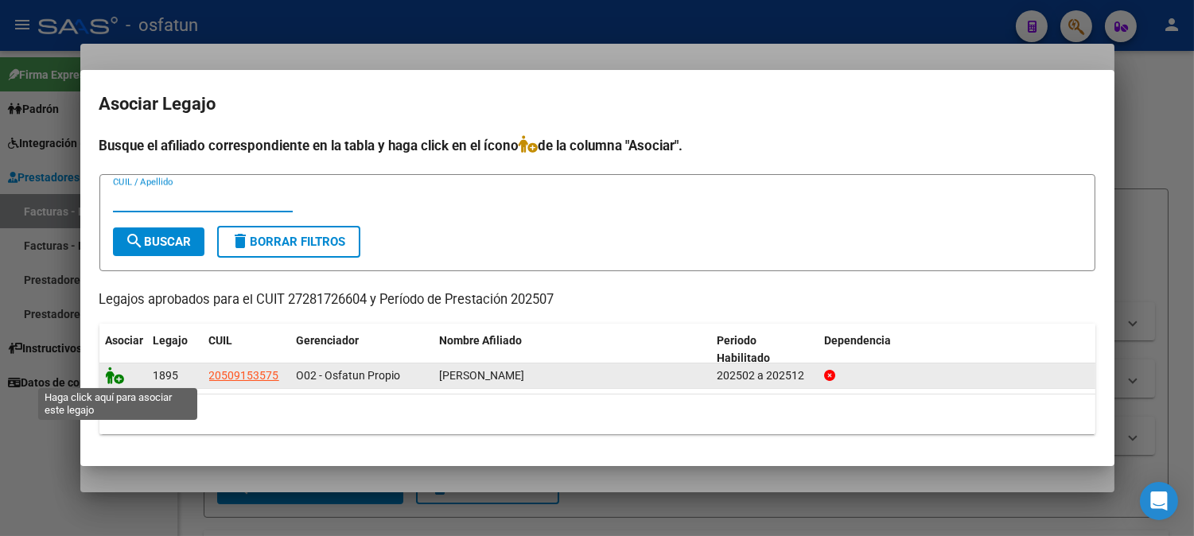
click at [119, 375] on icon at bounding box center [115, 376] width 19 height 18
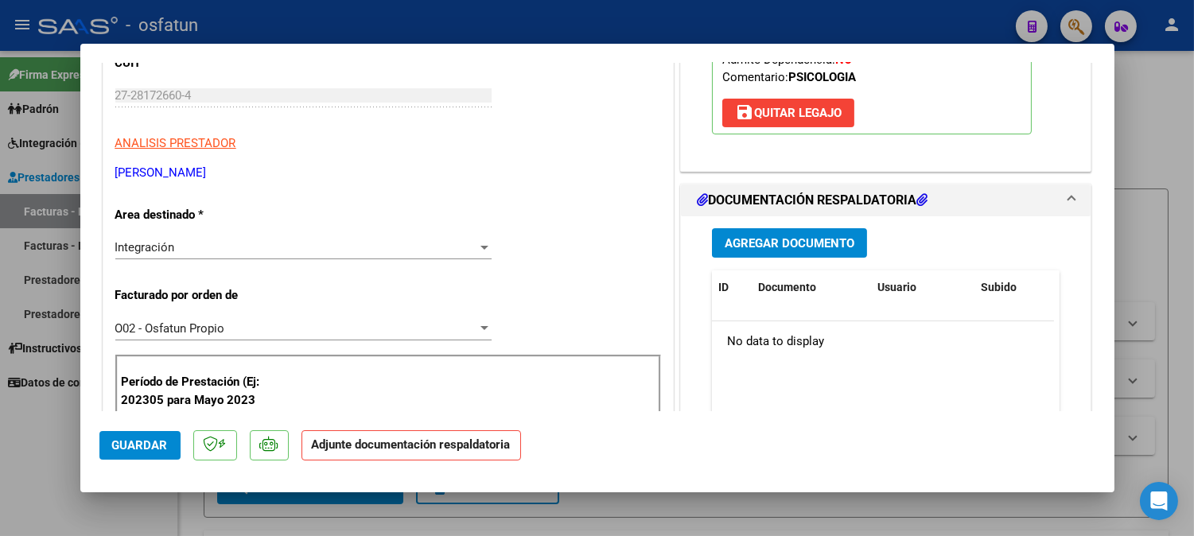
scroll to position [265, 0]
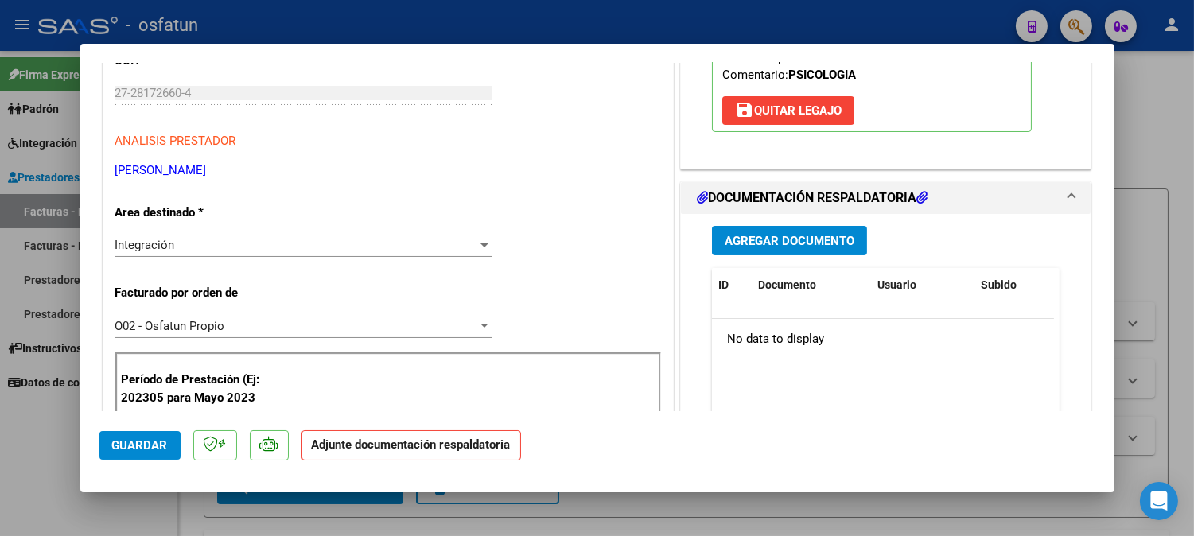
click at [823, 242] on span "Agregar Documento" at bounding box center [790, 241] width 130 height 14
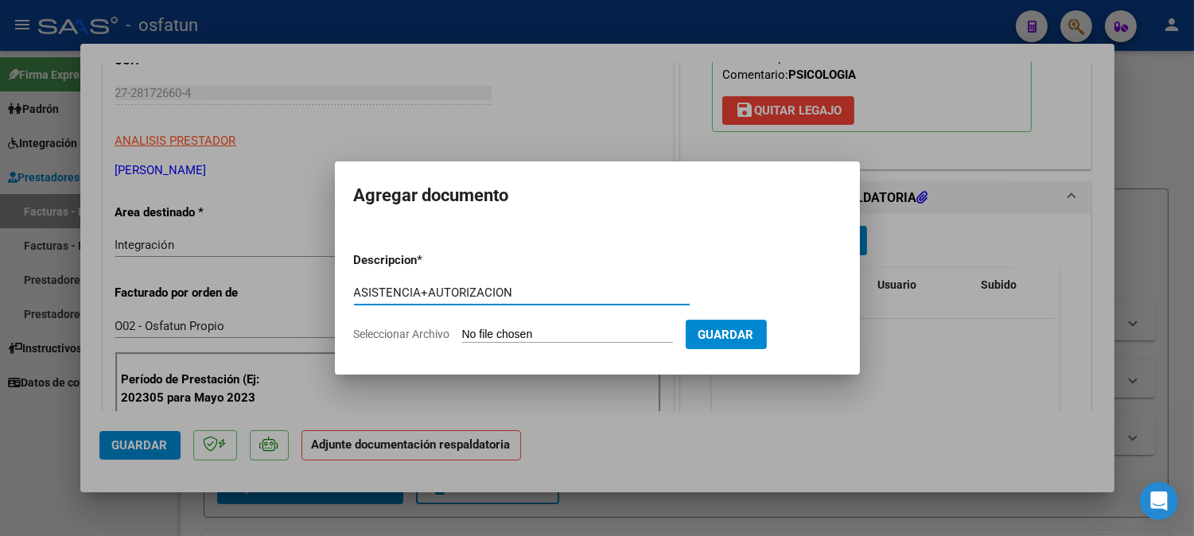
type input "ASISTENCIA+AUTORIZACION"
click at [644, 340] on input "Seleccionar Archivo" at bounding box center [567, 335] width 211 height 15
type input "C:\fakepath\ASIST+AUT PSICOLO.pdf"
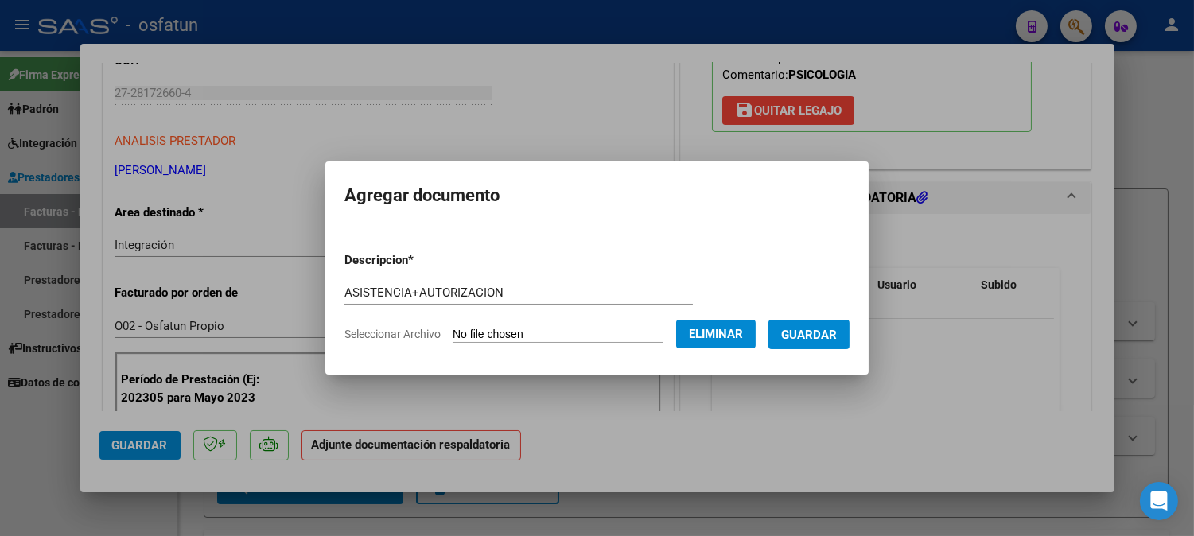
click at [814, 344] on button "Guardar" at bounding box center [808, 334] width 81 height 29
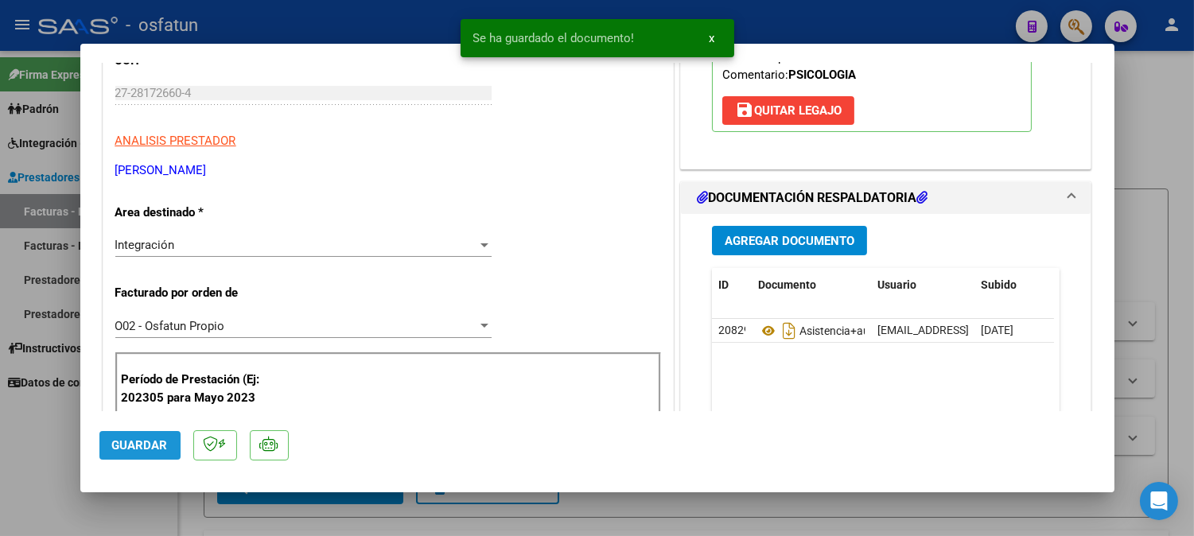
click at [157, 444] on span "Guardar" at bounding box center [140, 445] width 56 height 14
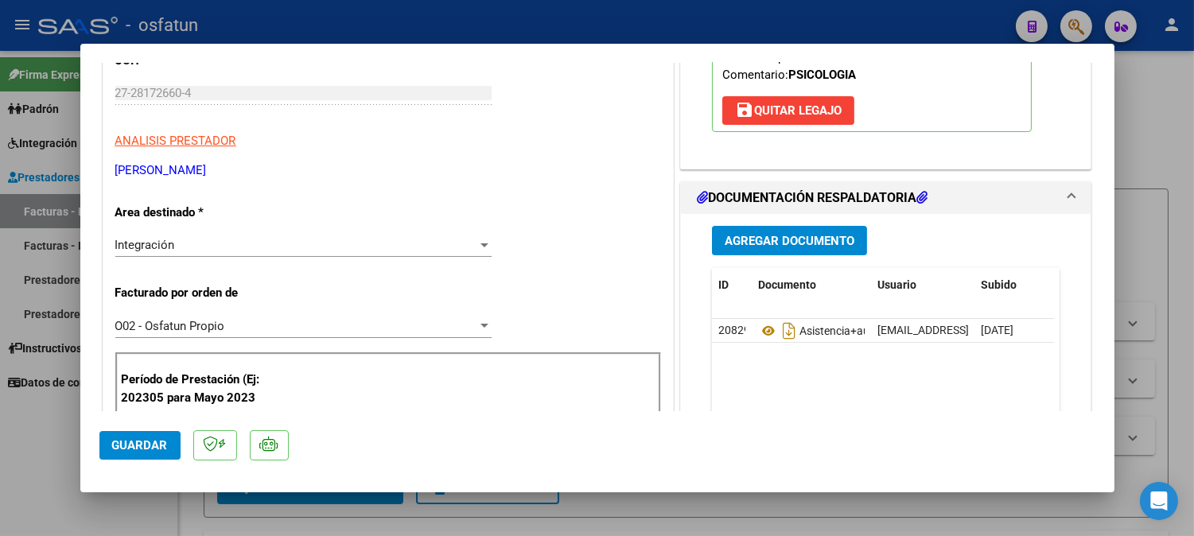
drag, startPoint x: 157, startPoint y: 434, endPoint x: 371, endPoint y: 420, distance: 214.4
click at [159, 433] on button "Guardar" at bounding box center [139, 445] width 81 height 29
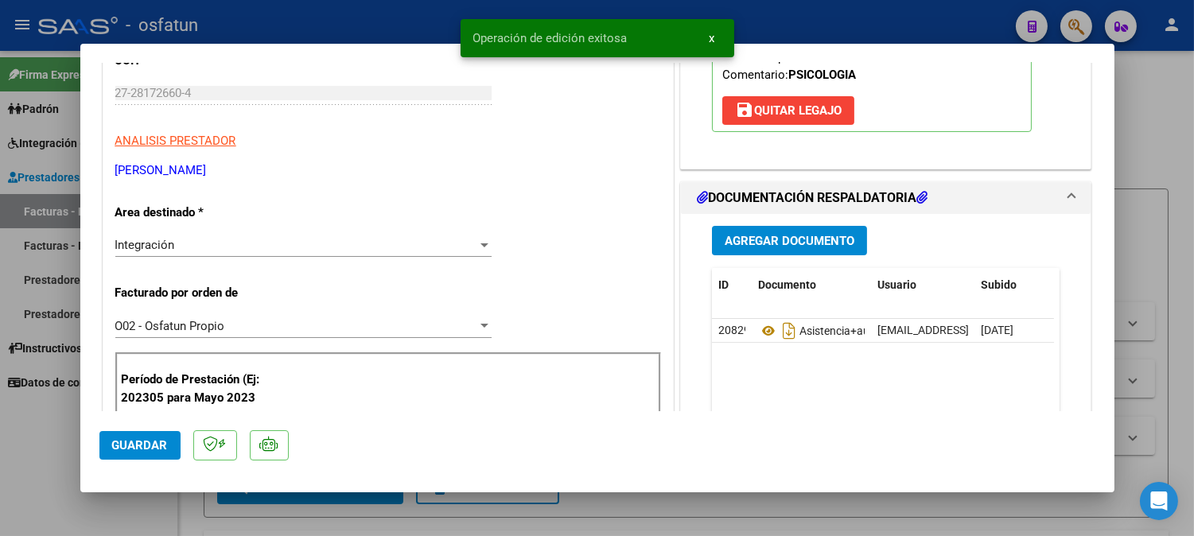
click at [1154, 144] on div at bounding box center [597, 268] width 1194 height 536
type input "$ 0,00"
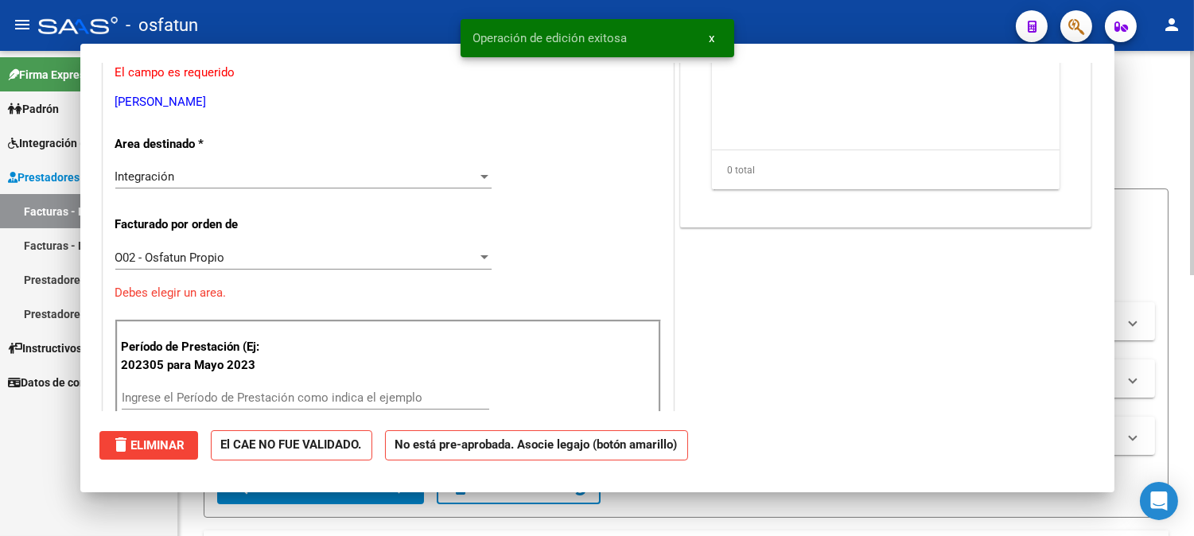
scroll to position [216, 0]
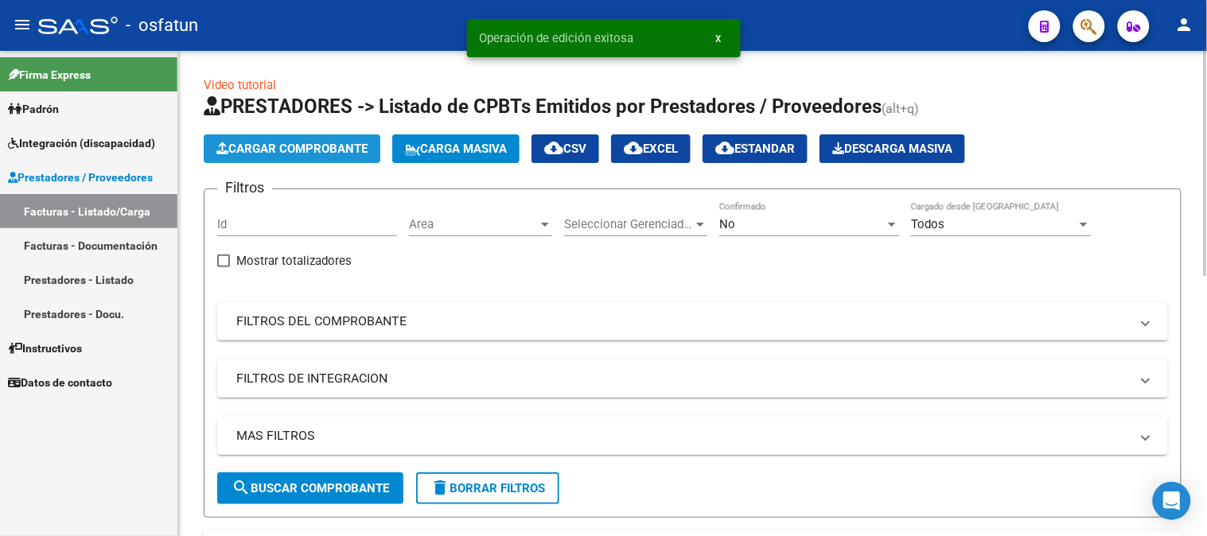
click at [290, 142] on span "Cargar Comprobante" at bounding box center [291, 149] width 151 height 14
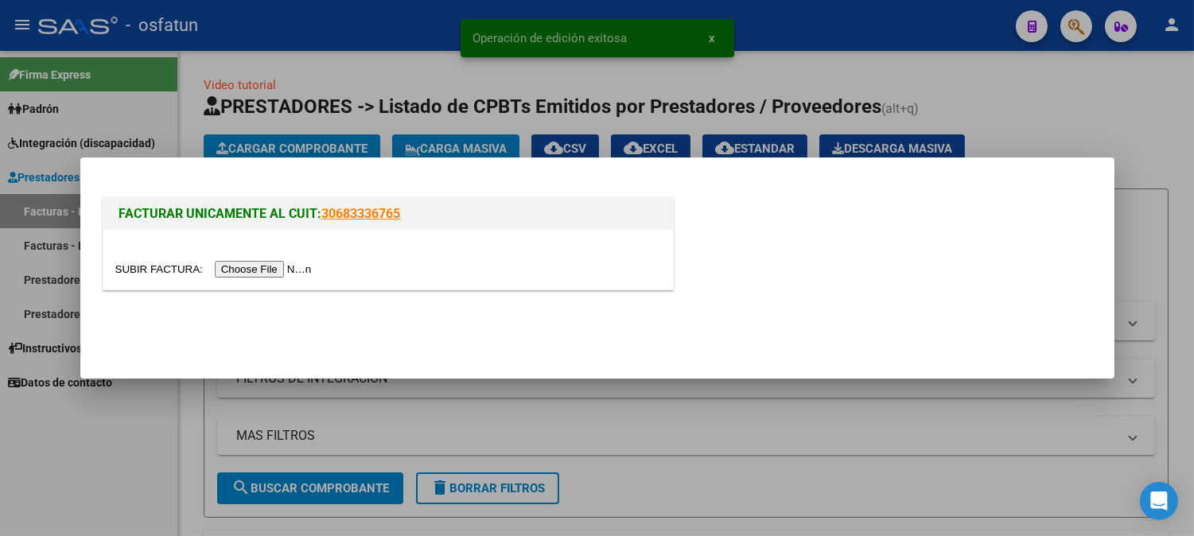
drag, startPoint x: 201, startPoint y: 256, endPoint x: 212, endPoint y: 259, distance: 11.4
click at [202, 257] on div at bounding box center [388, 260] width 570 height 60
click at [229, 267] on input "file" at bounding box center [215, 269] width 201 height 17
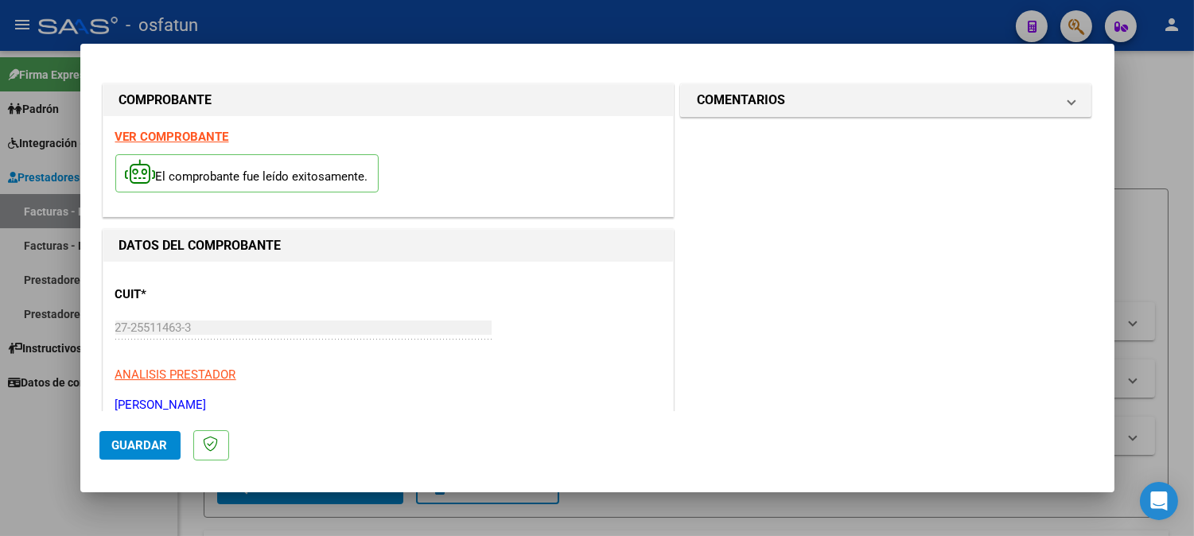
click at [123, 443] on span "Guardar" at bounding box center [140, 445] width 56 height 14
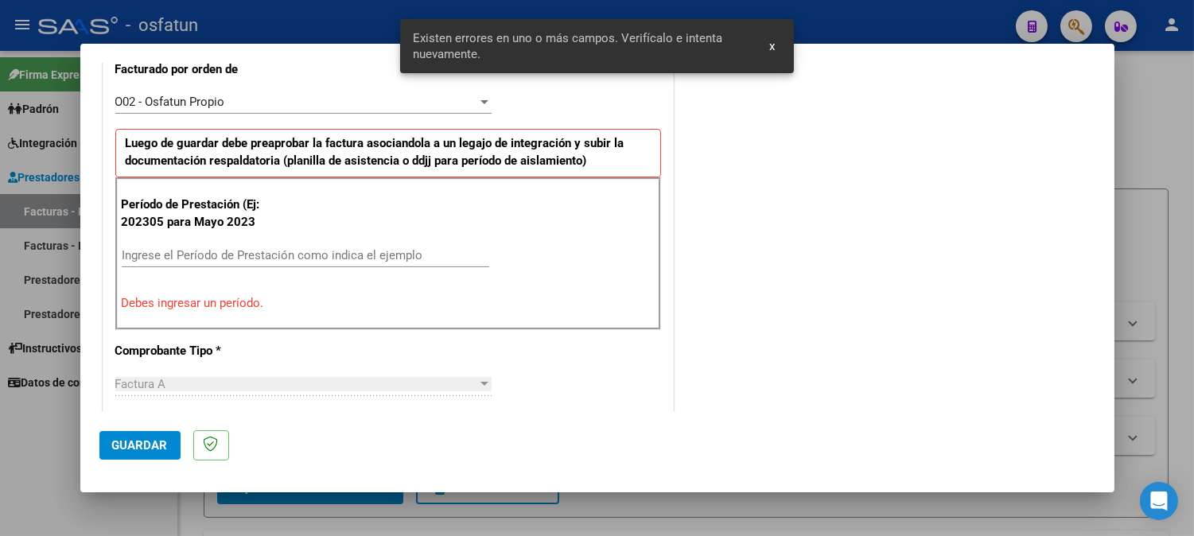
scroll to position [459, 0]
click at [259, 260] on input "Ingrese el Período de Prestación como indica el ejemplo" at bounding box center [306, 254] width 368 height 14
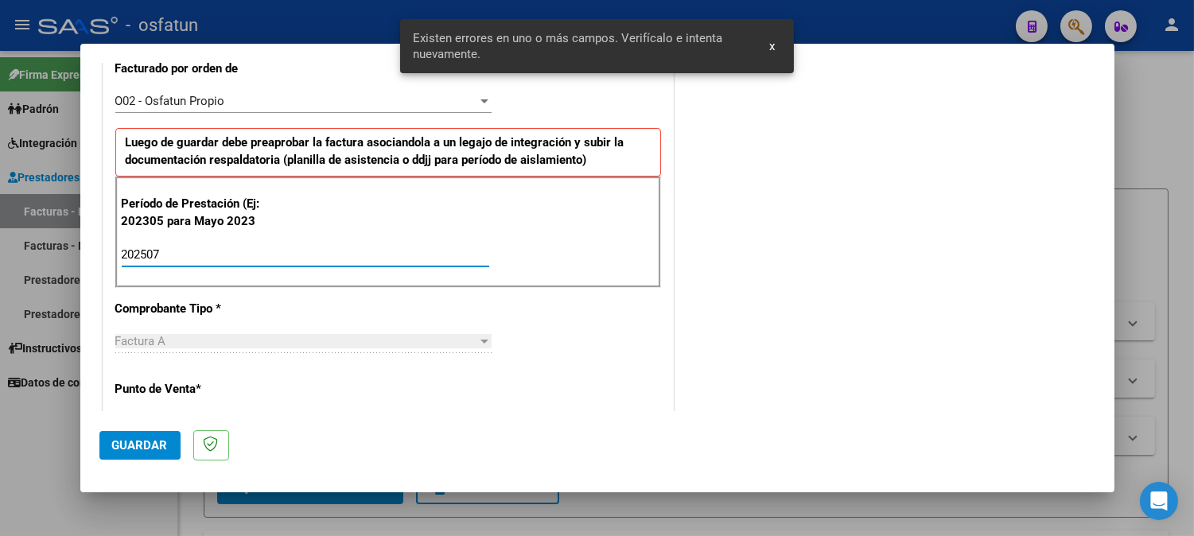
type input "202507"
click at [153, 442] on span "Guardar" at bounding box center [140, 445] width 56 height 14
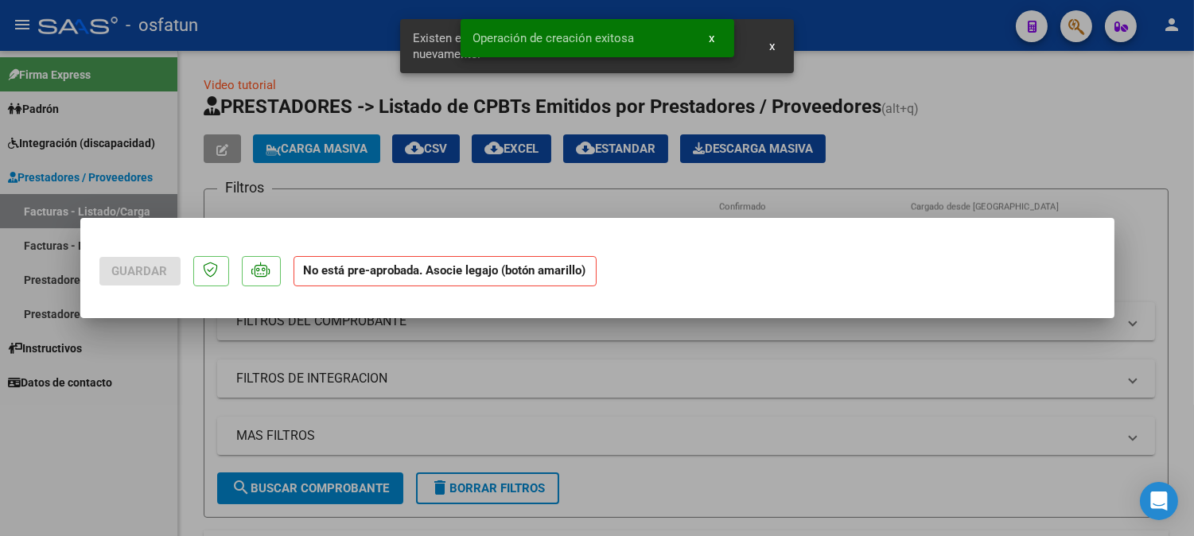
scroll to position [0, 0]
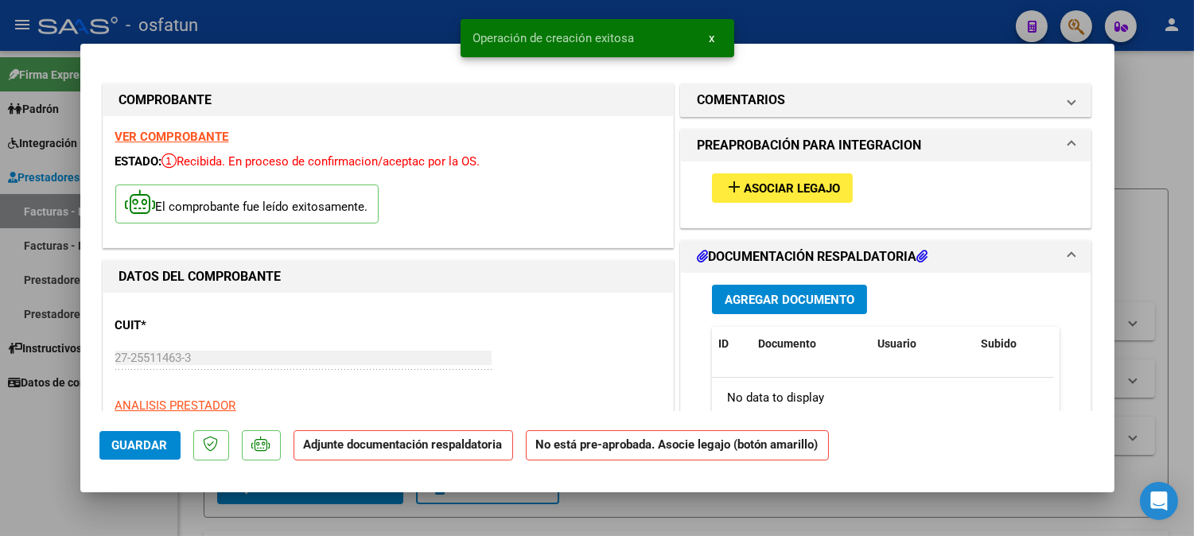
click at [793, 192] on span "Asociar Legajo" at bounding box center [792, 188] width 96 height 14
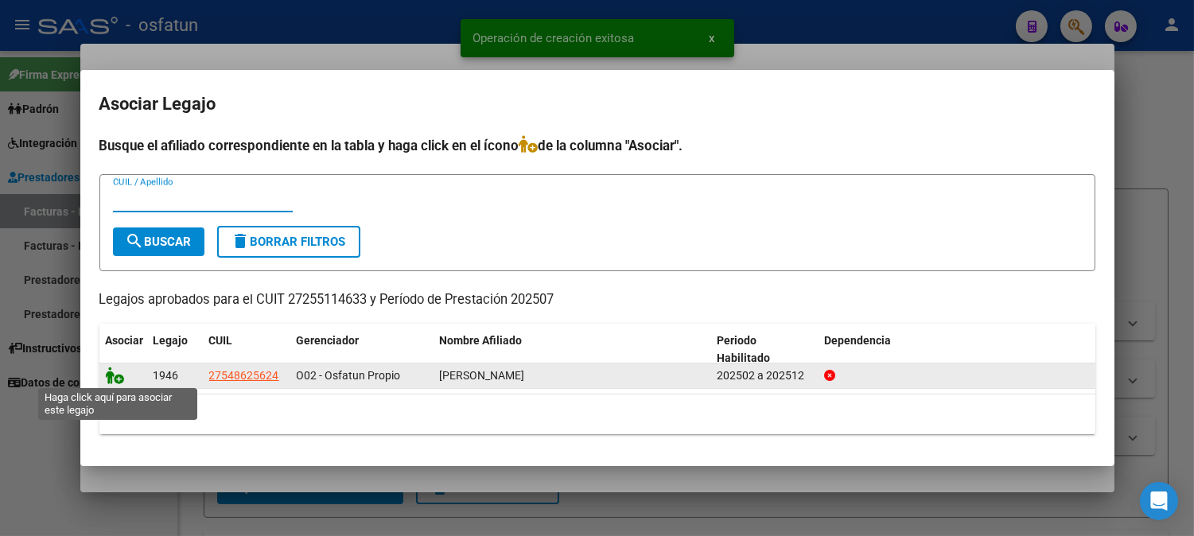
click at [117, 379] on icon at bounding box center [115, 376] width 19 height 18
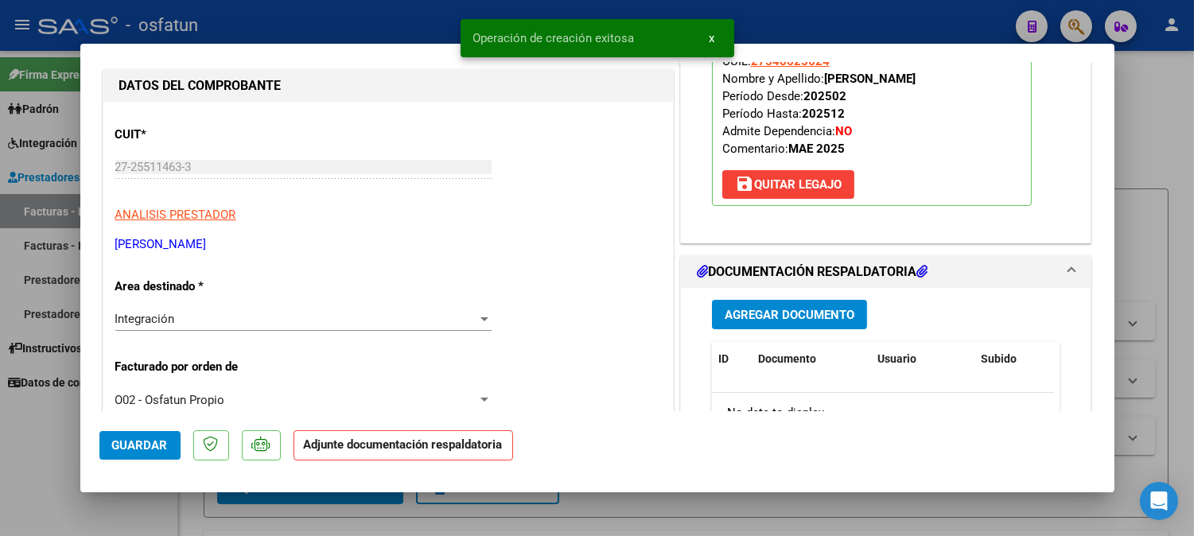
scroll to position [353, 0]
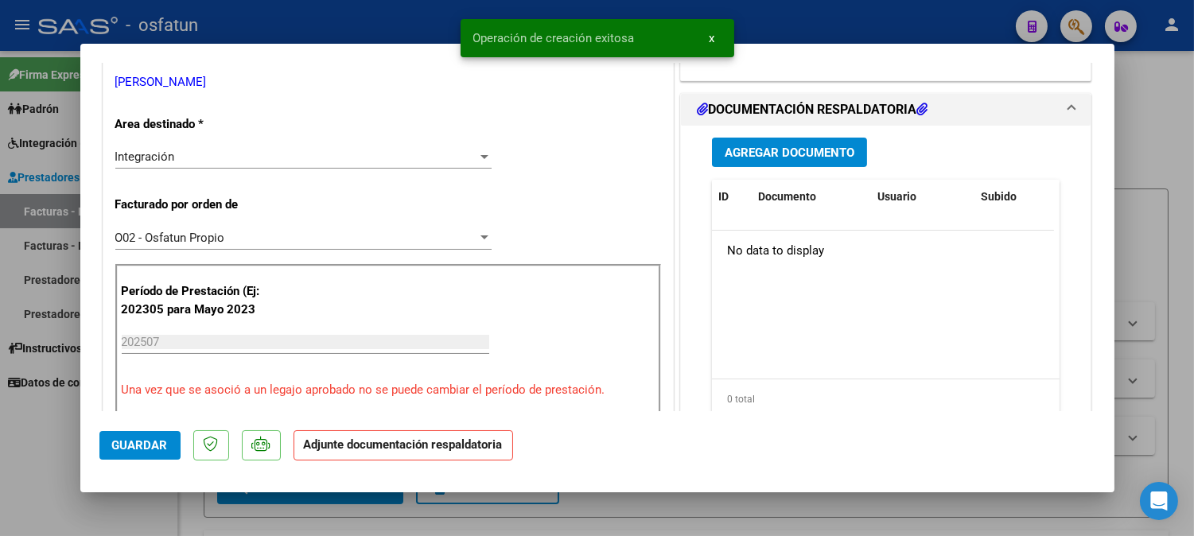
click at [815, 138] on button "Agregar Documento" at bounding box center [789, 152] width 155 height 29
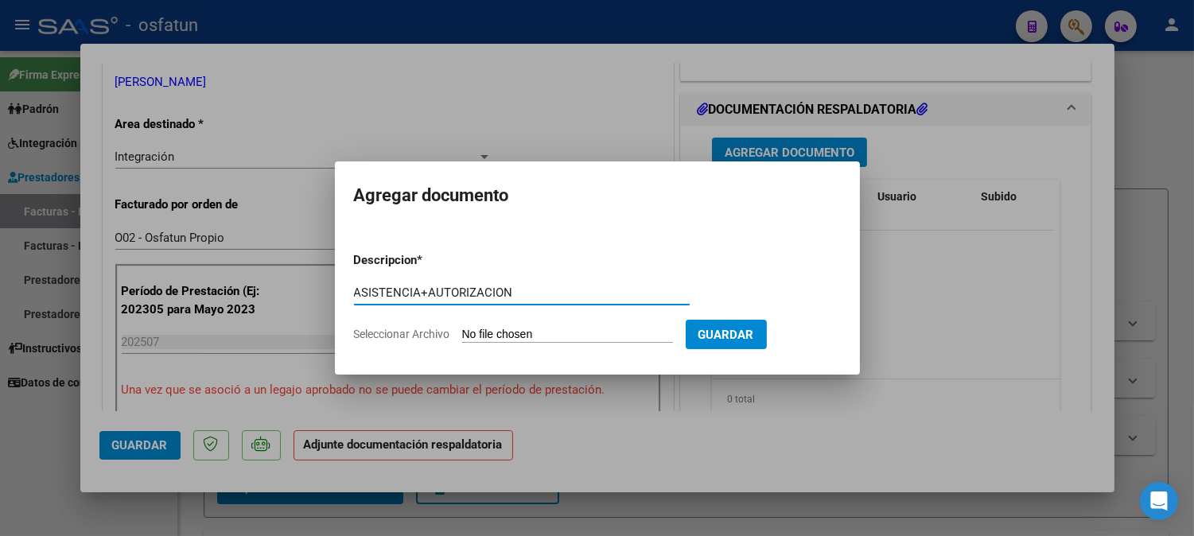
type input "ASISTENCIA+AUTORIZACION"
drag, startPoint x: 527, startPoint y: 352, endPoint x: 530, endPoint y: 336, distance: 17.0
click at [527, 352] on form "Descripcion * ASISTENCIA+AUTORIZACION Escriba aquí una descripcion Seleccionar …" at bounding box center [597, 297] width 487 height 116
click at [535, 320] on form "Descripcion * ASISTENCIA+AUTORIZACION Escriba aquí una descripcion Seleccionar …" at bounding box center [597, 297] width 487 height 116
click at [536, 330] on input "Seleccionar Archivo" at bounding box center [567, 335] width 211 height 15
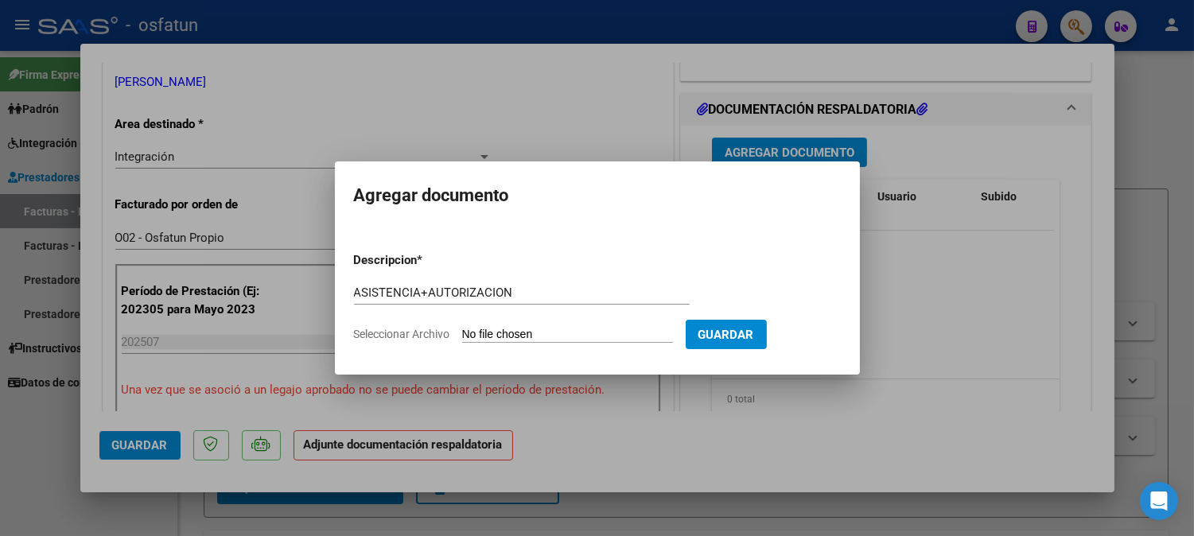
type input "C:\fakepath\ASIST MAESTRAÇ.pdf"
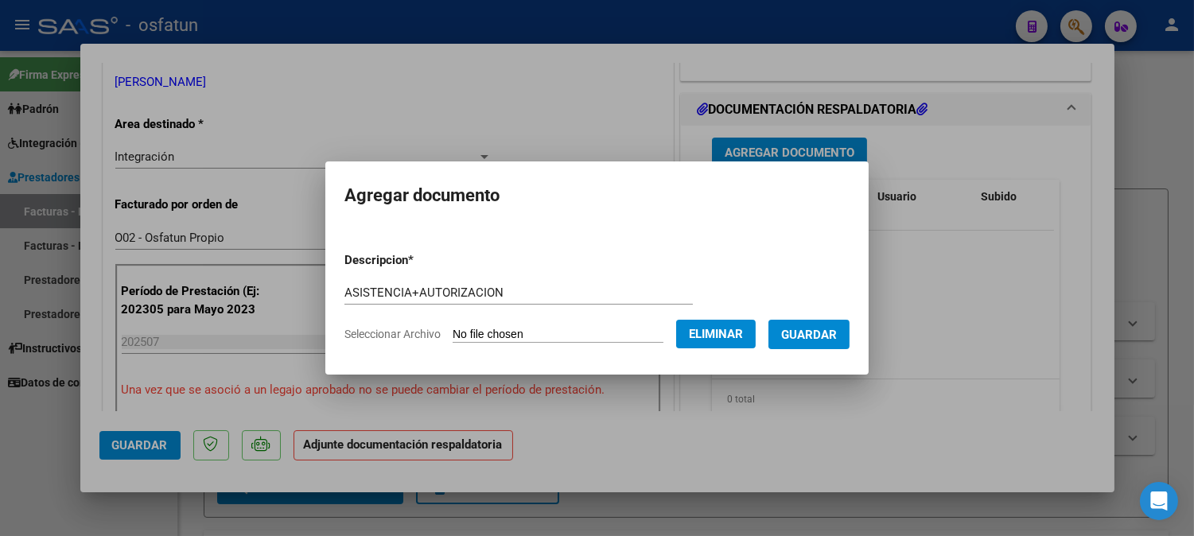
click at [837, 335] on span "Guardar" at bounding box center [809, 335] width 56 height 14
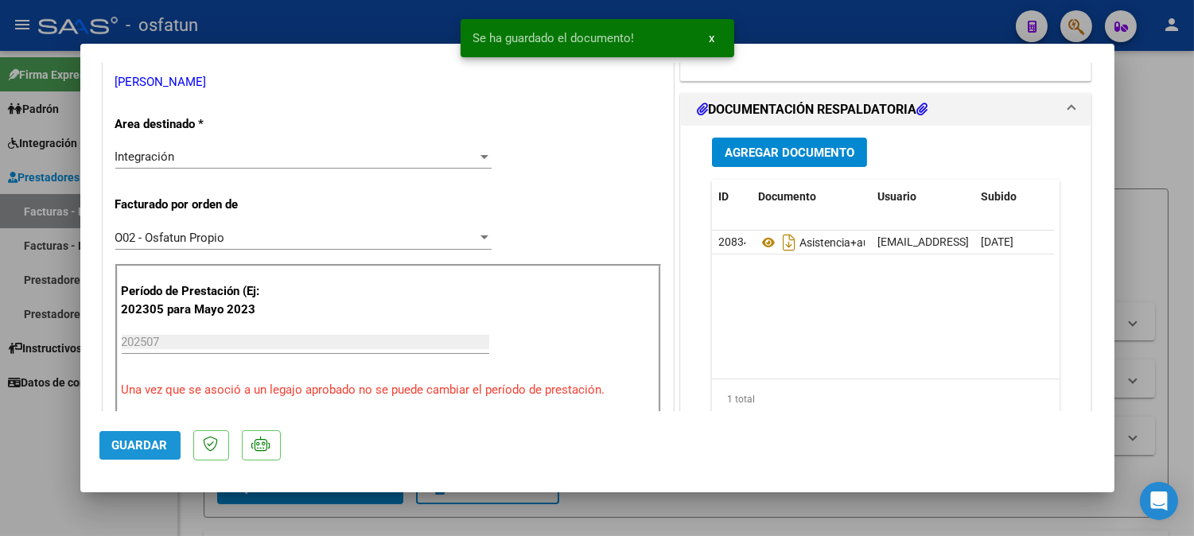
click at [159, 446] on span "Guardar" at bounding box center [140, 445] width 56 height 14
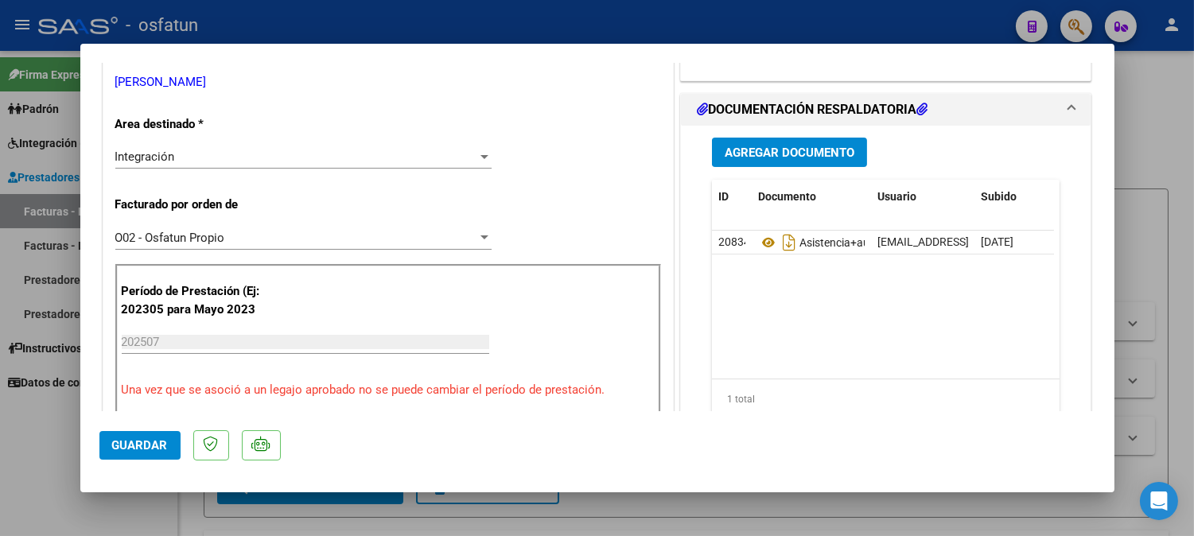
click at [154, 438] on button "Guardar" at bounding box center [139, 445] width 81 height 29
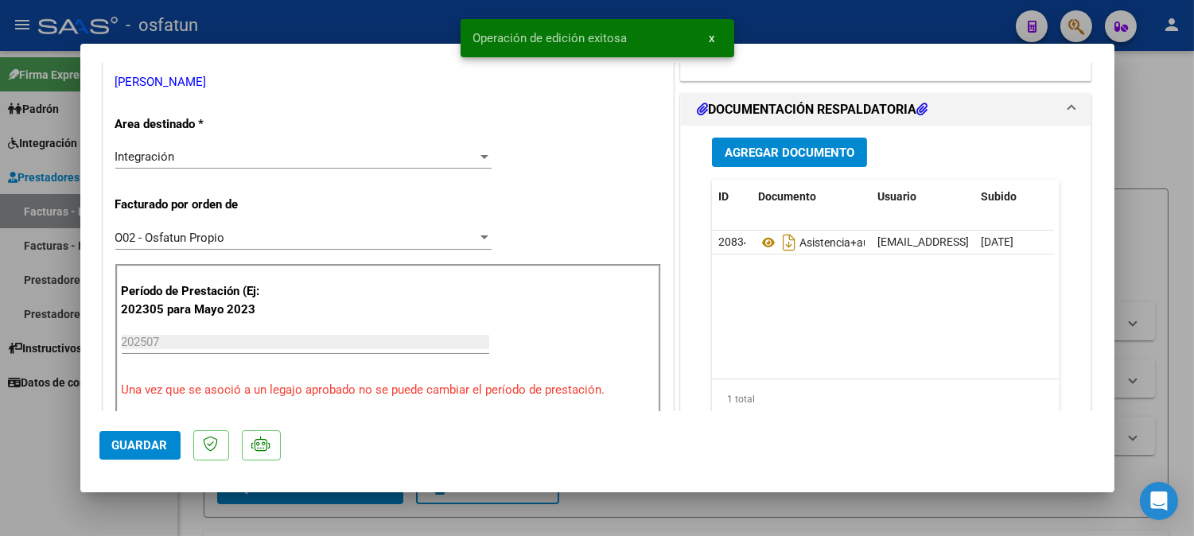
click at [1150, 72] on div at bounding box center [597, 268] width 1194 height 536
type input "$ 0,00"
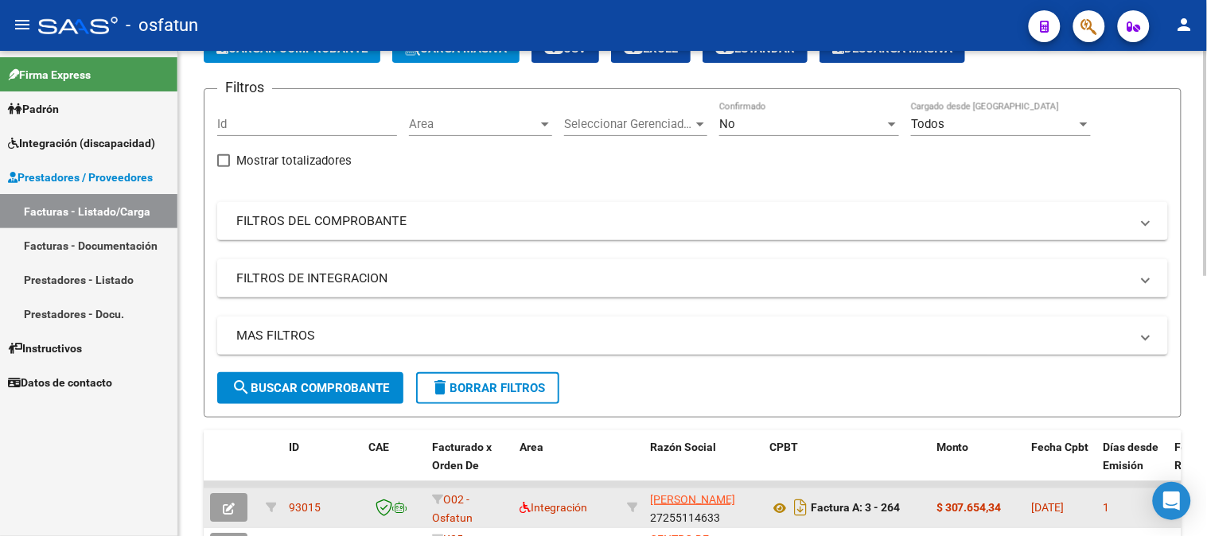
scroll to position [0, 0]
